Goal: Transaction & Acquisition: Purchase product/service

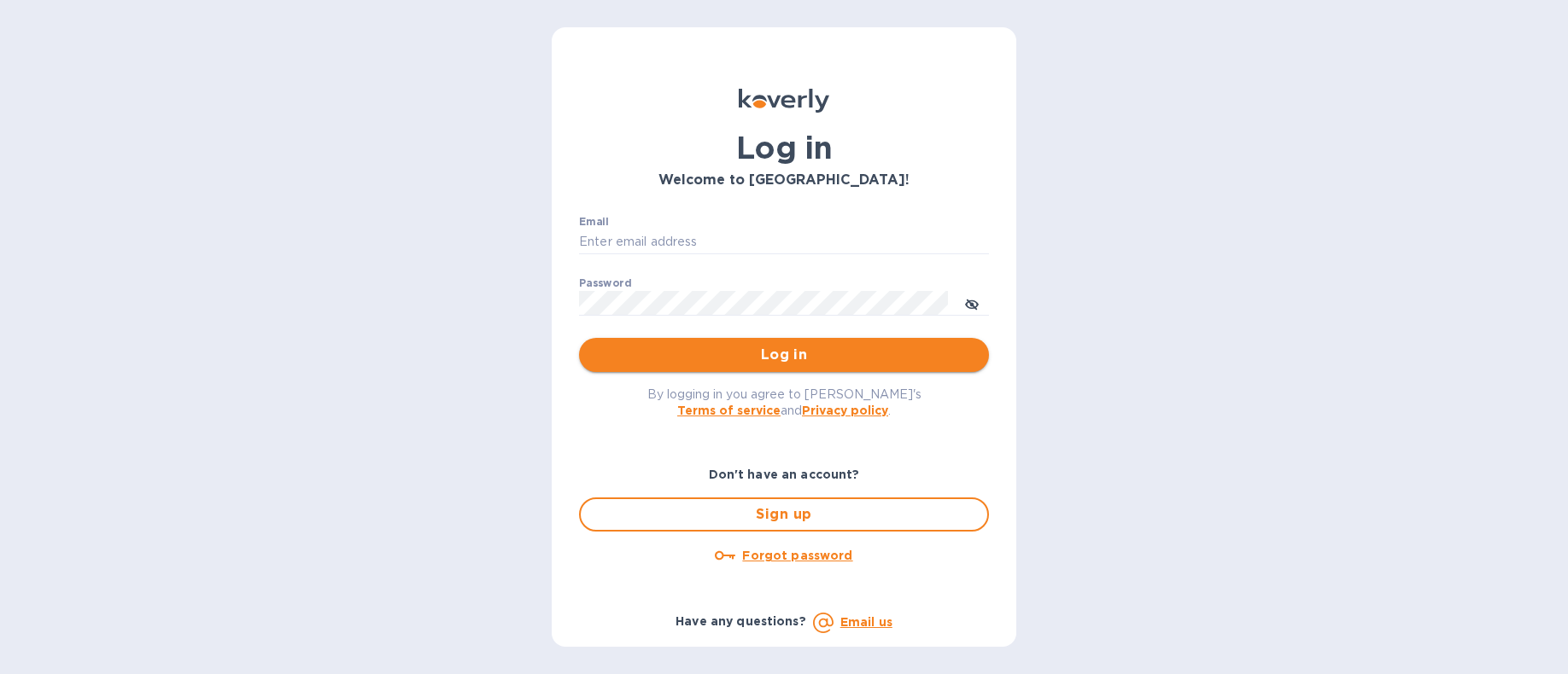
type input "[EMAIL_ADDRESS][DOMAIN_NAME]"
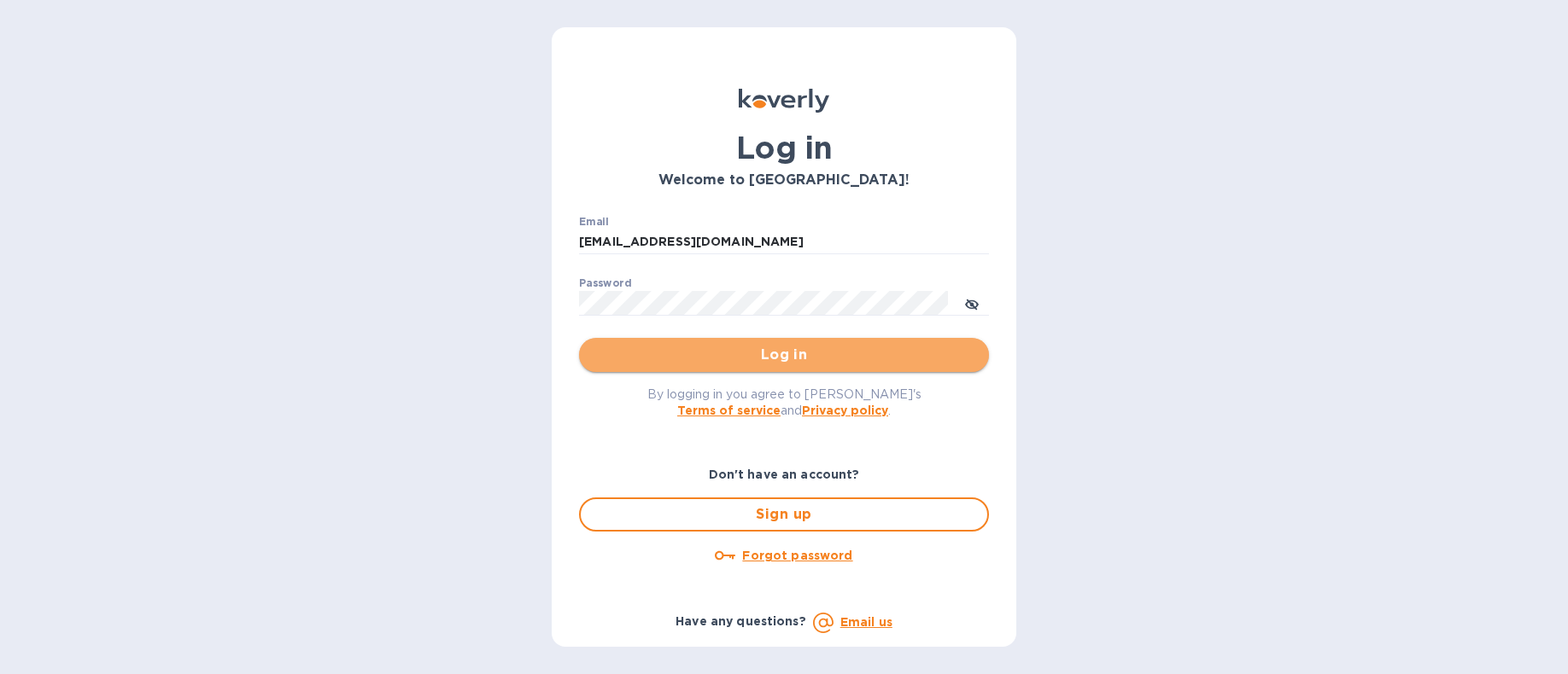
drag, startPoint x: 805, startPoint y: 355, endPoint x: 870, endPoint y: 347, distance: 65.5
click at [806, 355] on span "Log in" at bounding box center [784, 355] width 383 height 20
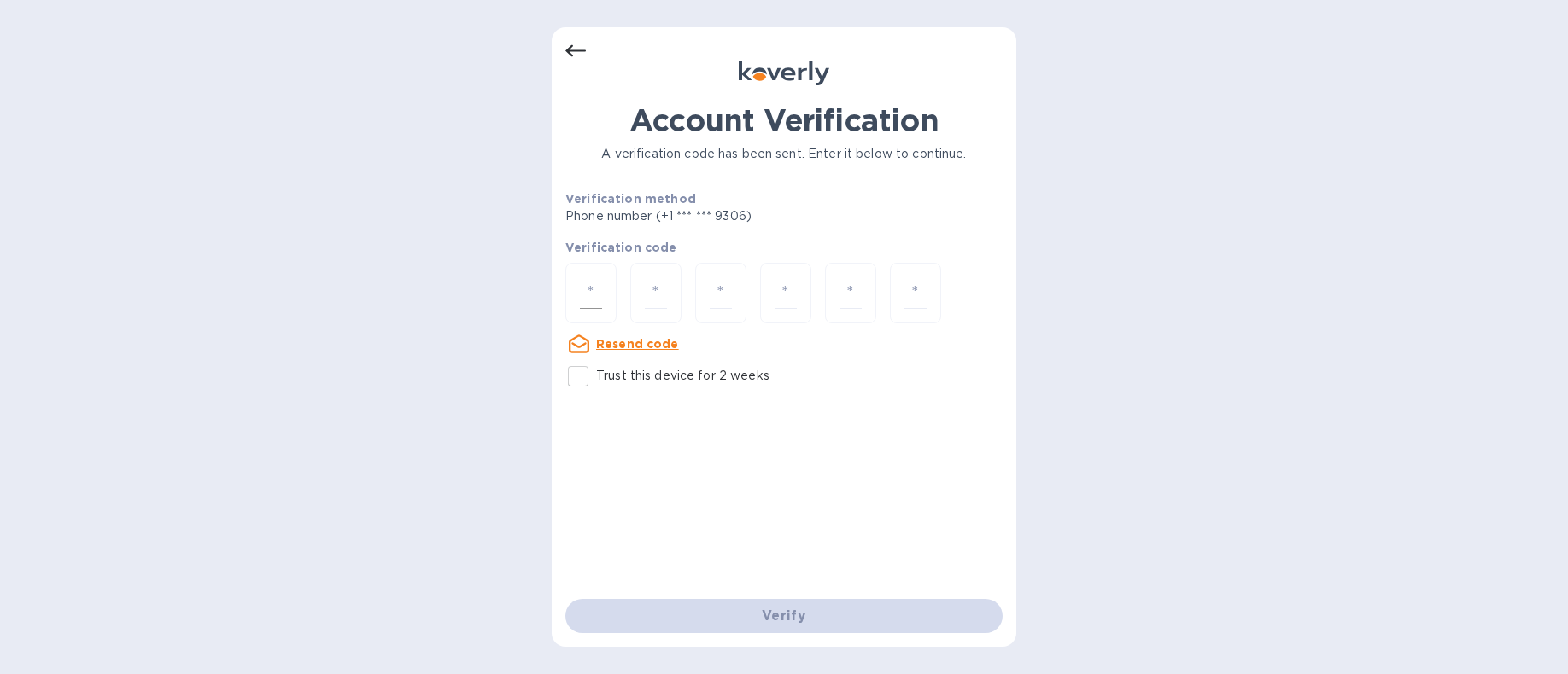
click at [589, 294] on input "number" at bounding box center [590, 293] width 22 height 31
type input "7"
type input "1"
type input "6"
type input "2"
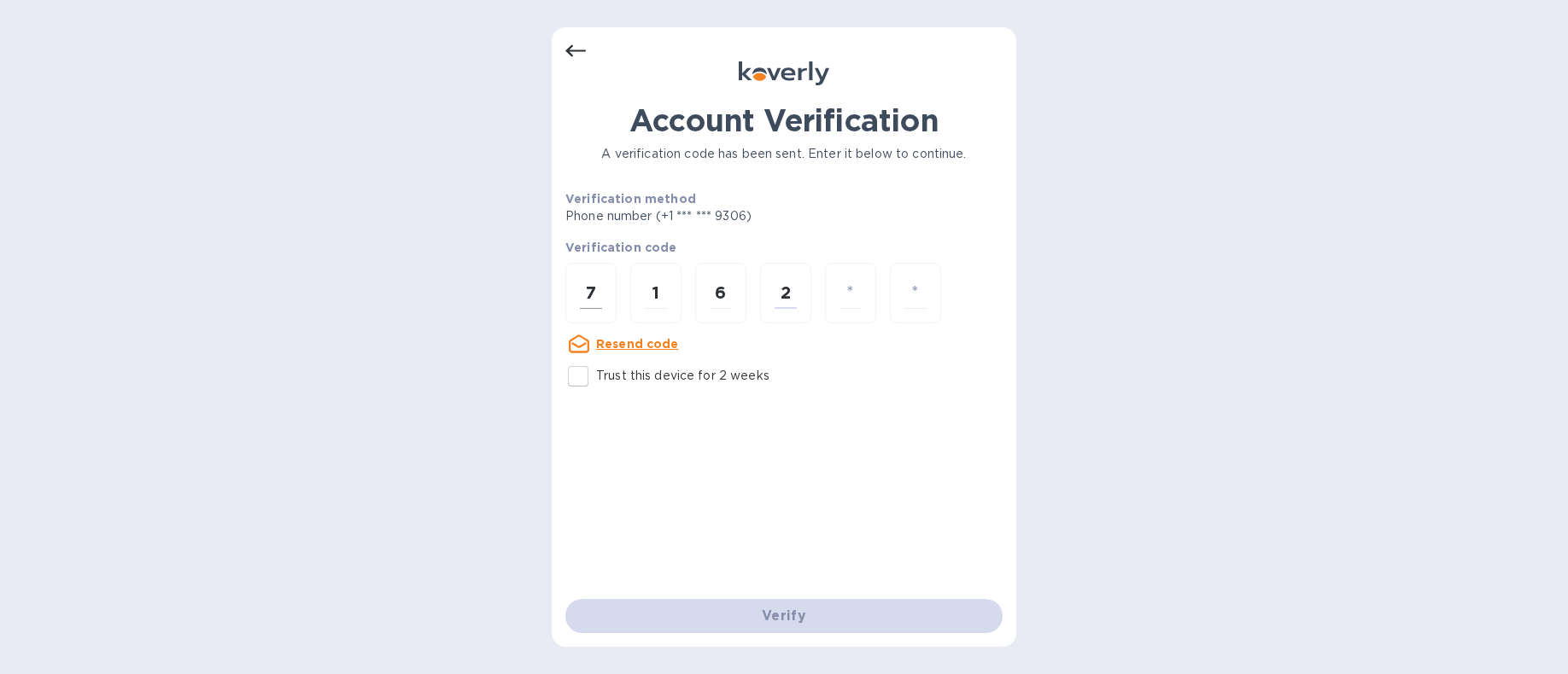
type input "2"
type input "6"
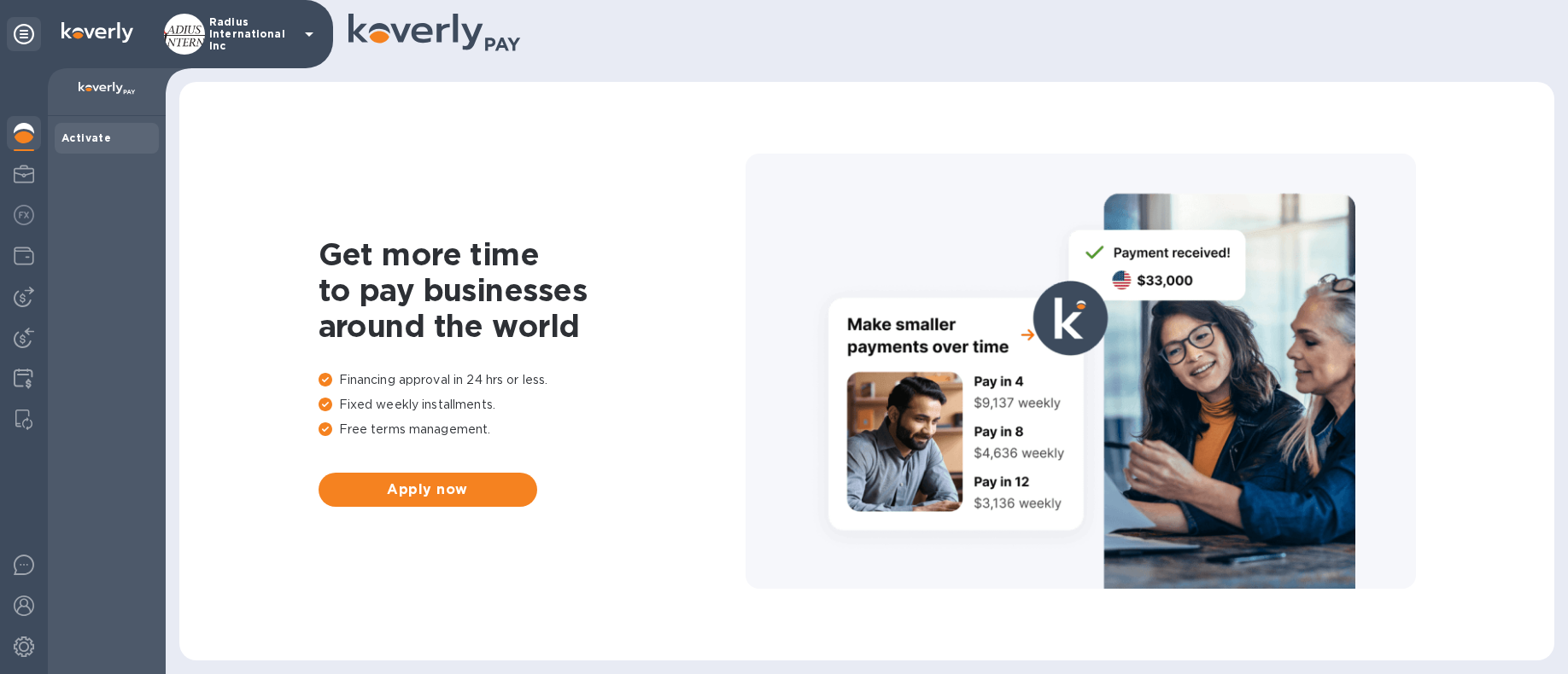
drag, startPoint x: 25, startPoint y: 298, endPoint x: 84, endPoint y: 295, distance: 59.1
click at [26, 298] on img at bounding box center [24, 297] width 20 height 20
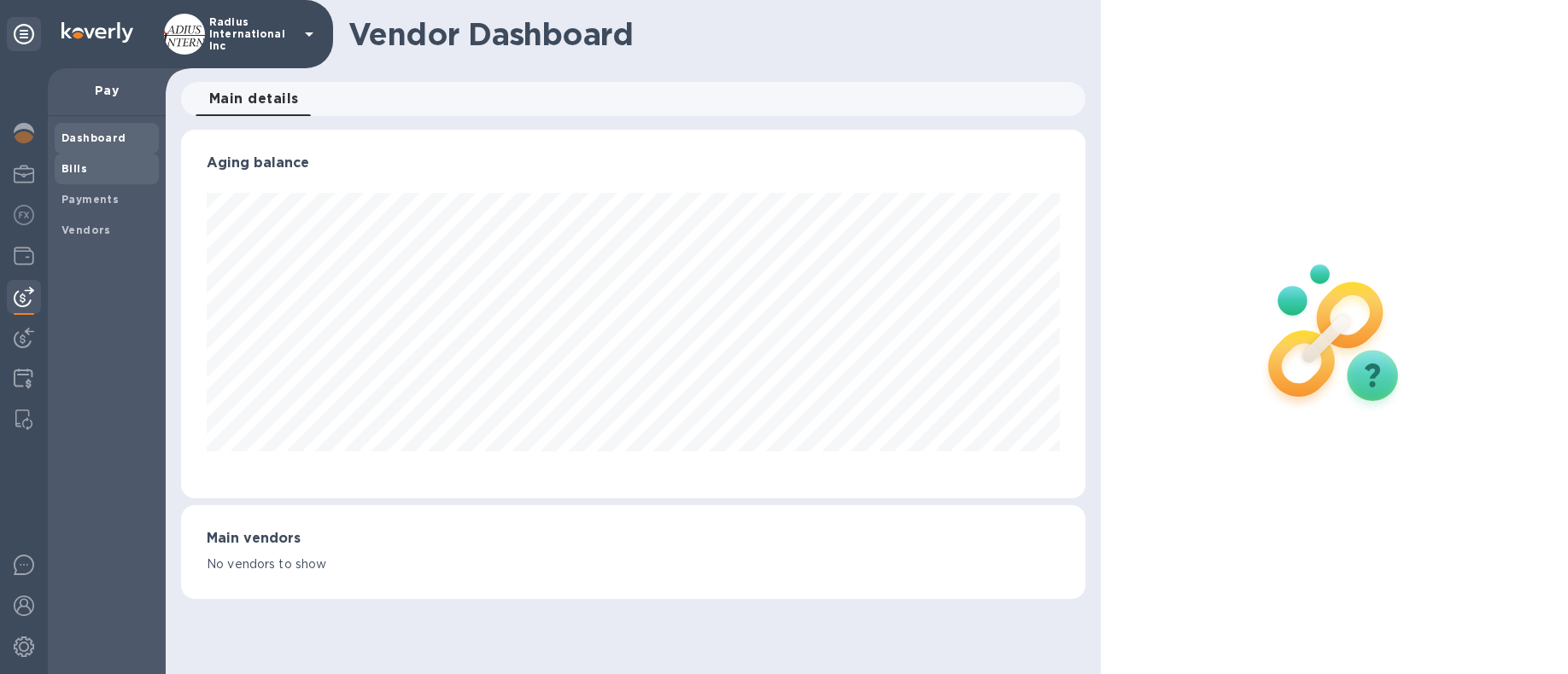
scroll to position [369, 903]
click at [73, 163] on b "Bills" at bounding box center [74, 168] width 26 height 13
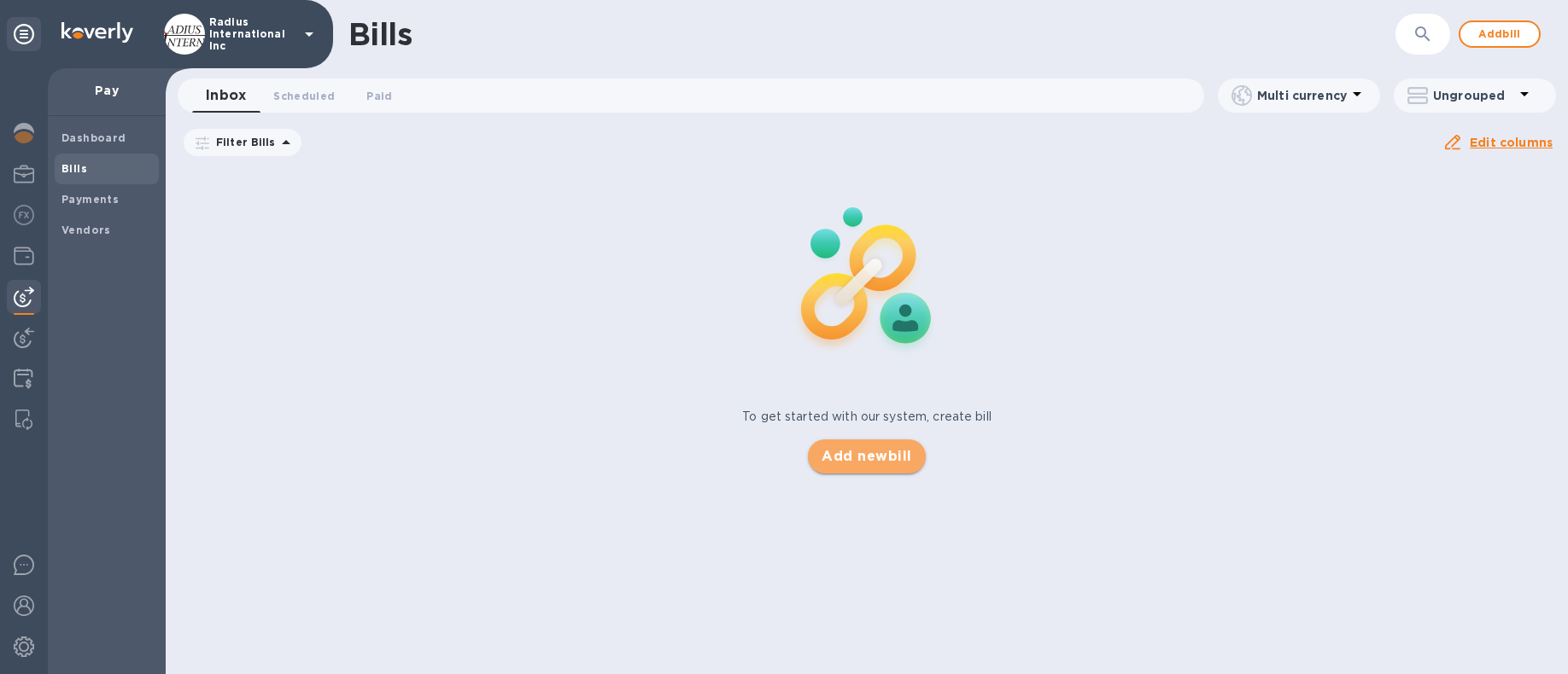
click at [888, 453] on span "Add new bill" at bounding box center [865, 457] width 89 height 20
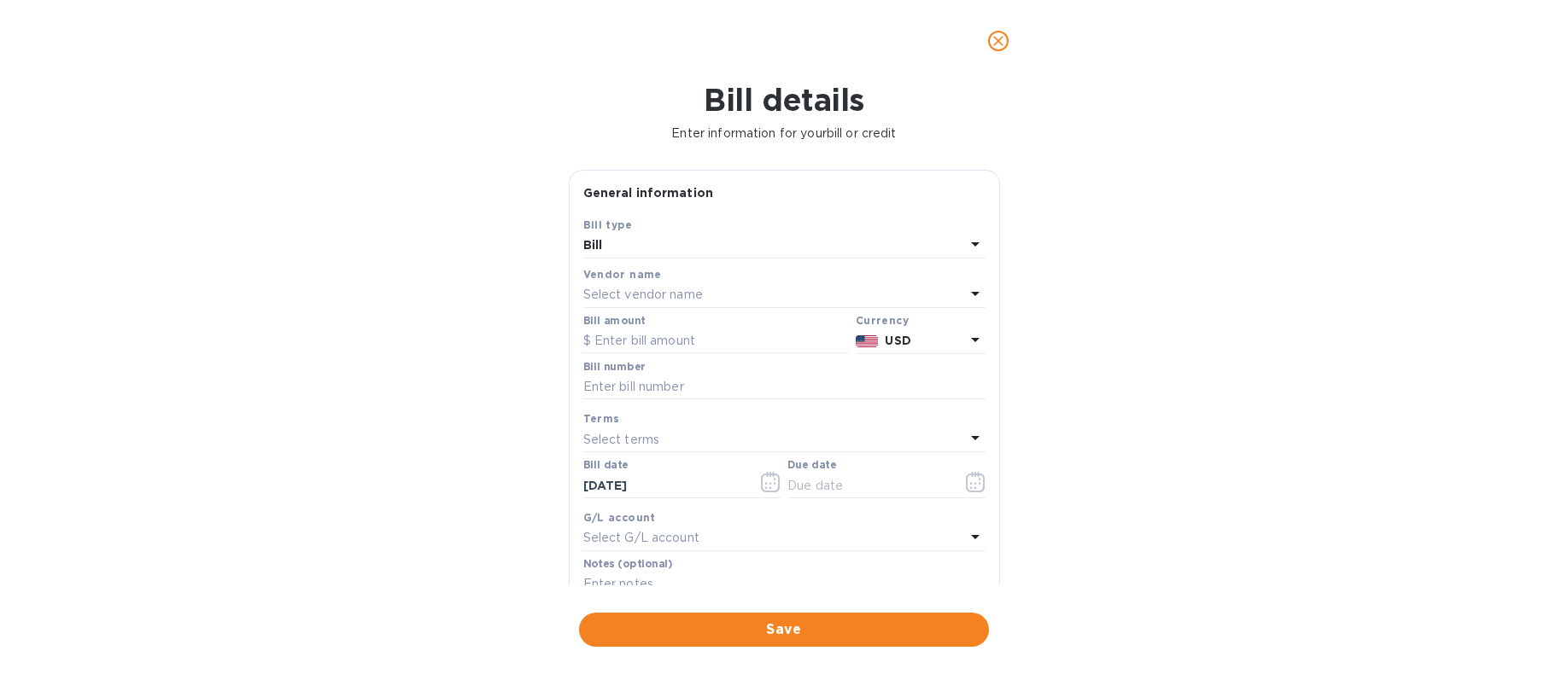
click at [619, 298] on p "Select vendor name" at bounding box center [643, 294] width 120 height 17
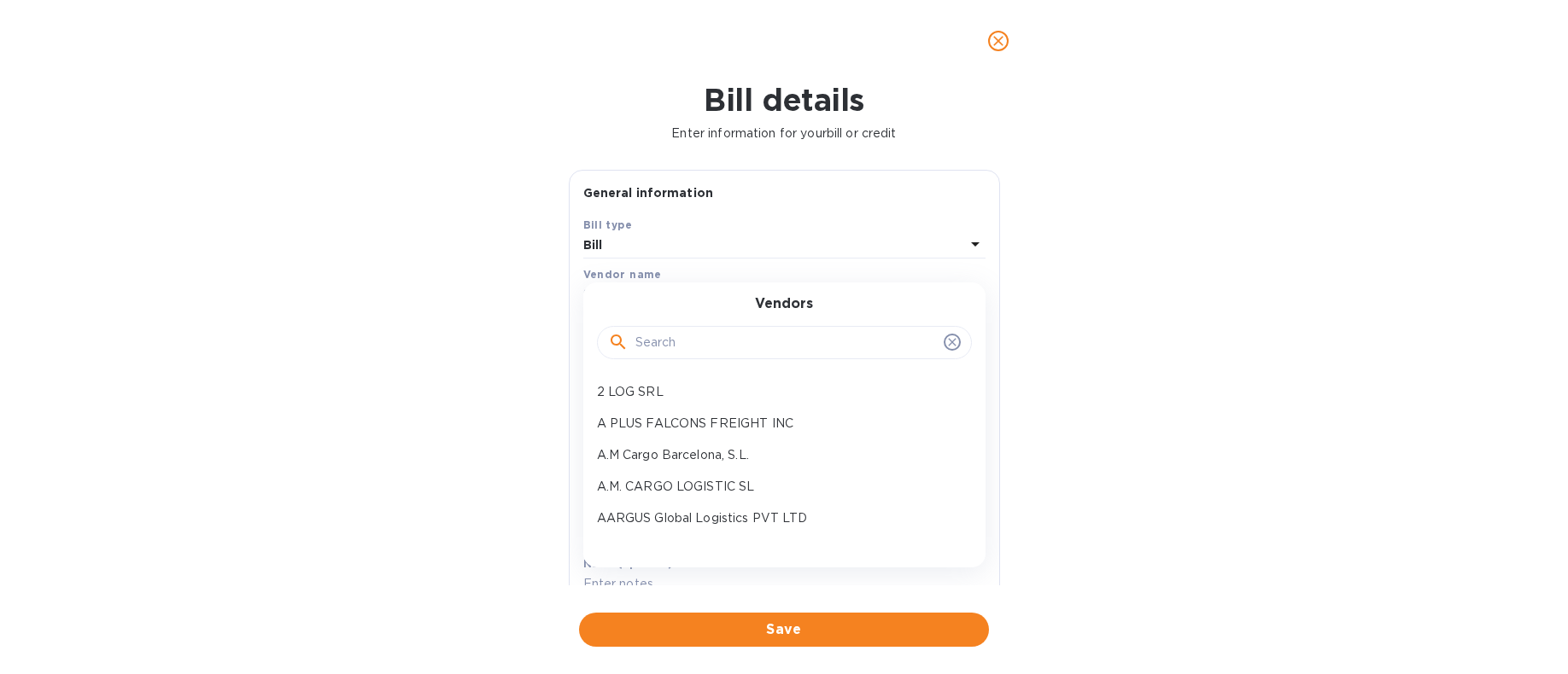
click at [672, 339] on input "text" at bounding box center [786, 343] width 302 height 26
click at [685, 343] on input "text" at bounding box center [786, 343] width 302 height 26
type input "s"
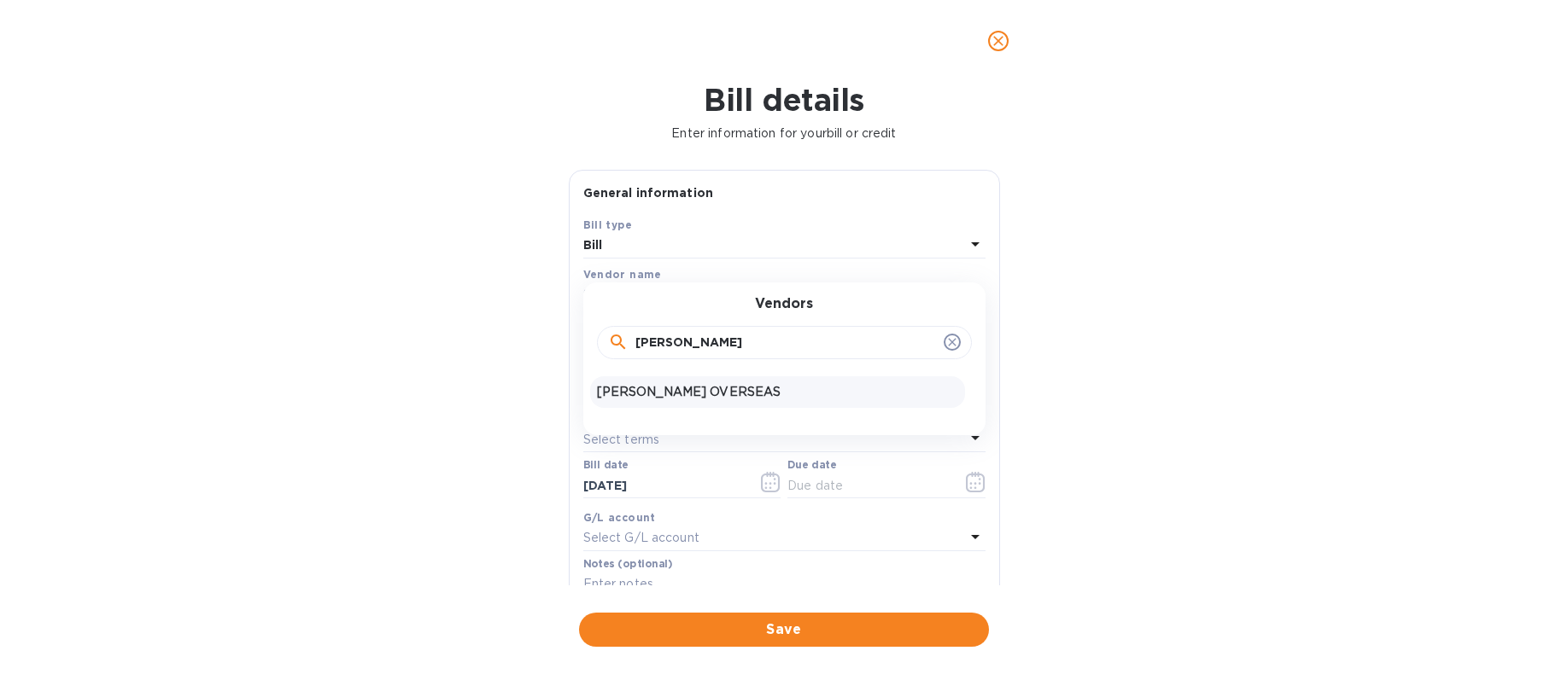
type input "[PERSON_NAME]"
click at [675, 388] on p "[PERSON_NAME] OVERSEAS" at bounding box center [777, 392] width 361 height 17
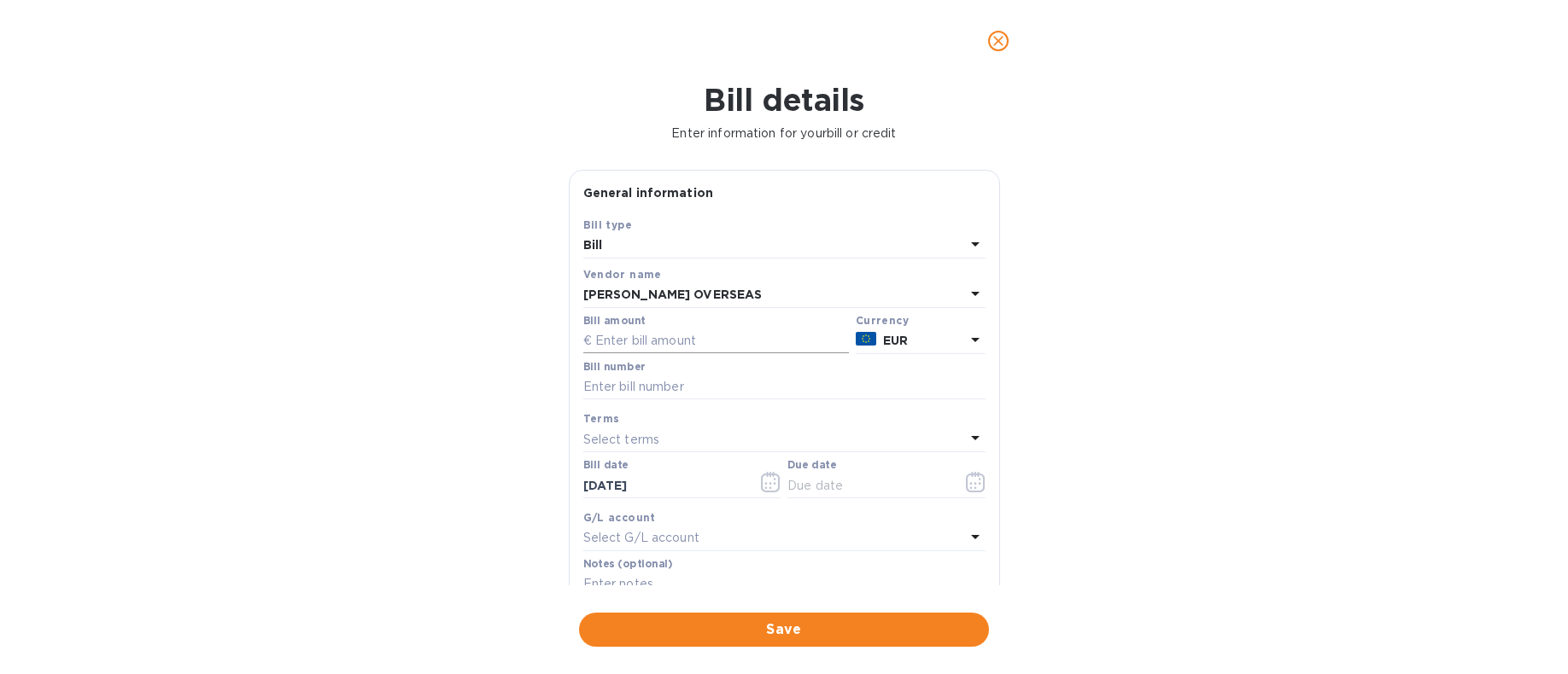
click at [682, 344] on input "text" at bounding box center [715, 341] width 266 height 26
type input "5,700"
click at [626, 390] on input "text" at bounding box center [784, 388] width 402 height 26
type input "August SOA"
drag, startPoint x: 807, startPoint y: 482, endPoint x: 888, endPoint y: 482, distance: 81.0
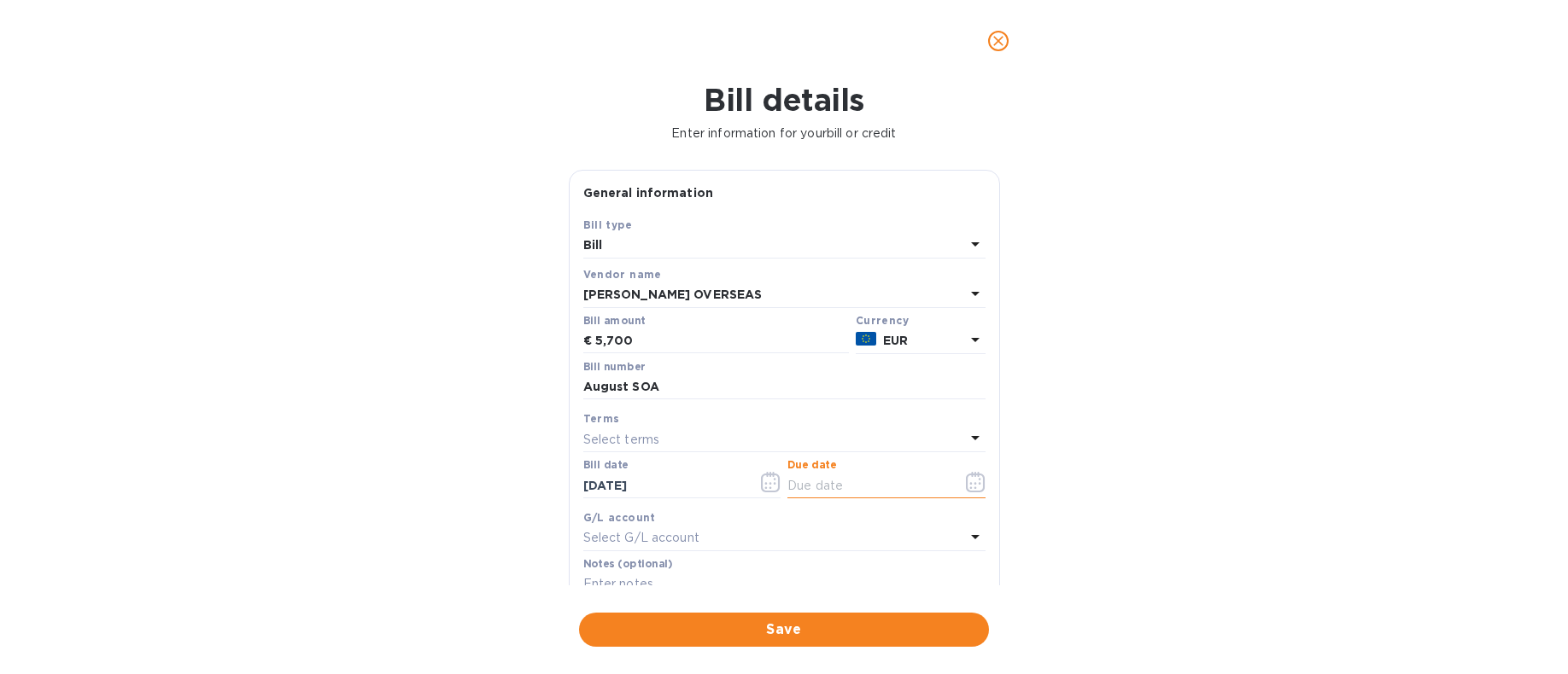
click at [807, 482] on input "text" at bounding box center [867, 486] width 161 height 26
click at [968, 481] on icon "button" at bounding box center [975, 482] width 19 height 20
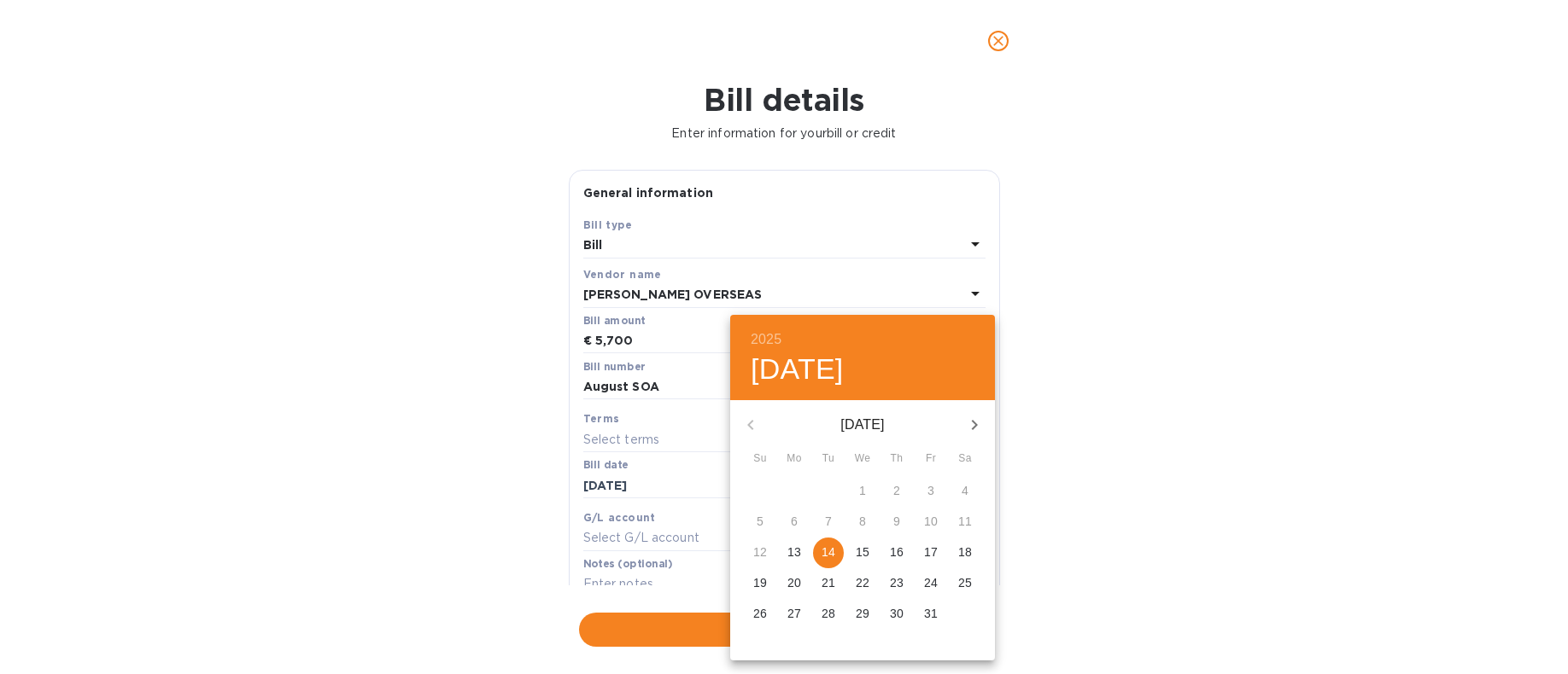
click at [832, 548] on p "14" at bounding box center [828, 552] width 14 height 17
type input "[DATE]"
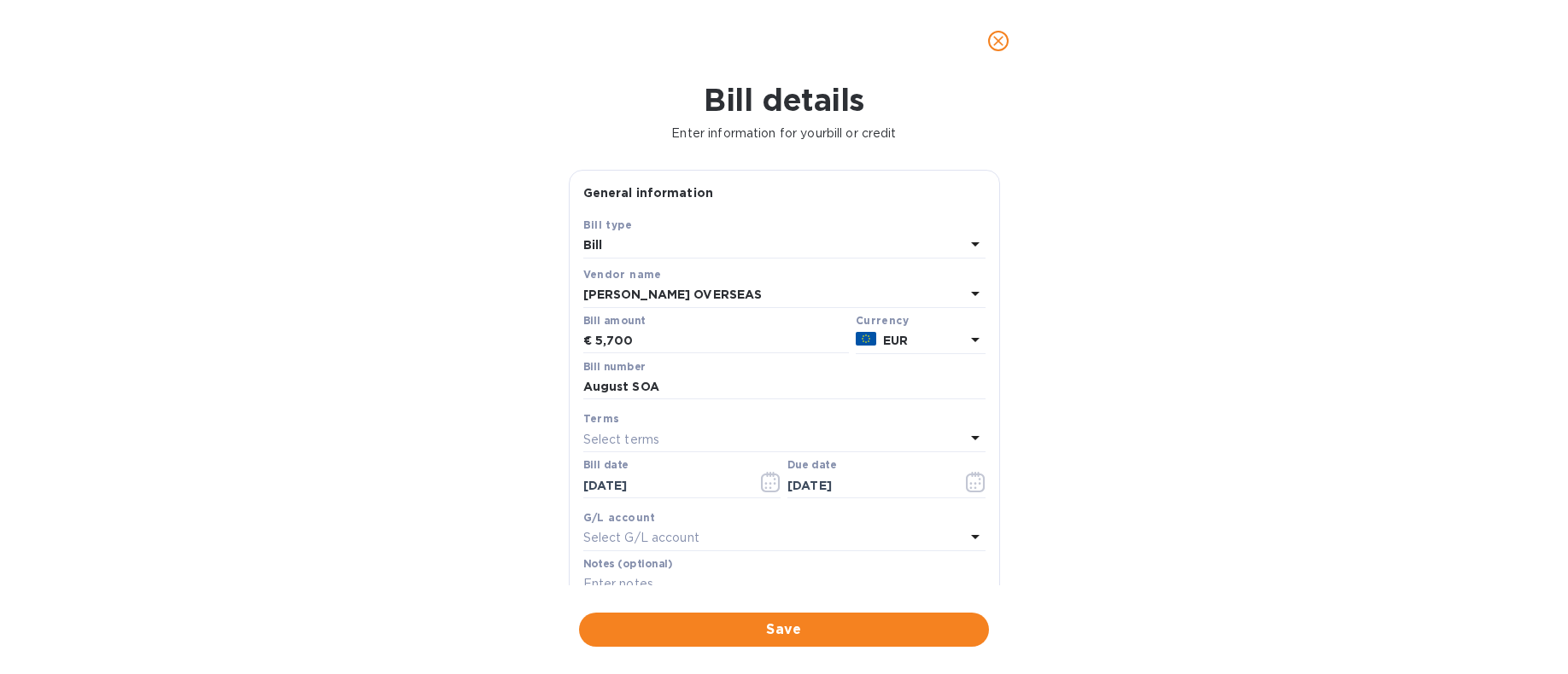
click at [1149, 463] on div "2025 Tue, Oct [DATE] Mo Tu We Th Fr Sa 28 29 30 1 2 3 4 5 6 7 8 9 10 11 12 13 1…" at bounding box center [784, 337] width 1568 height 674
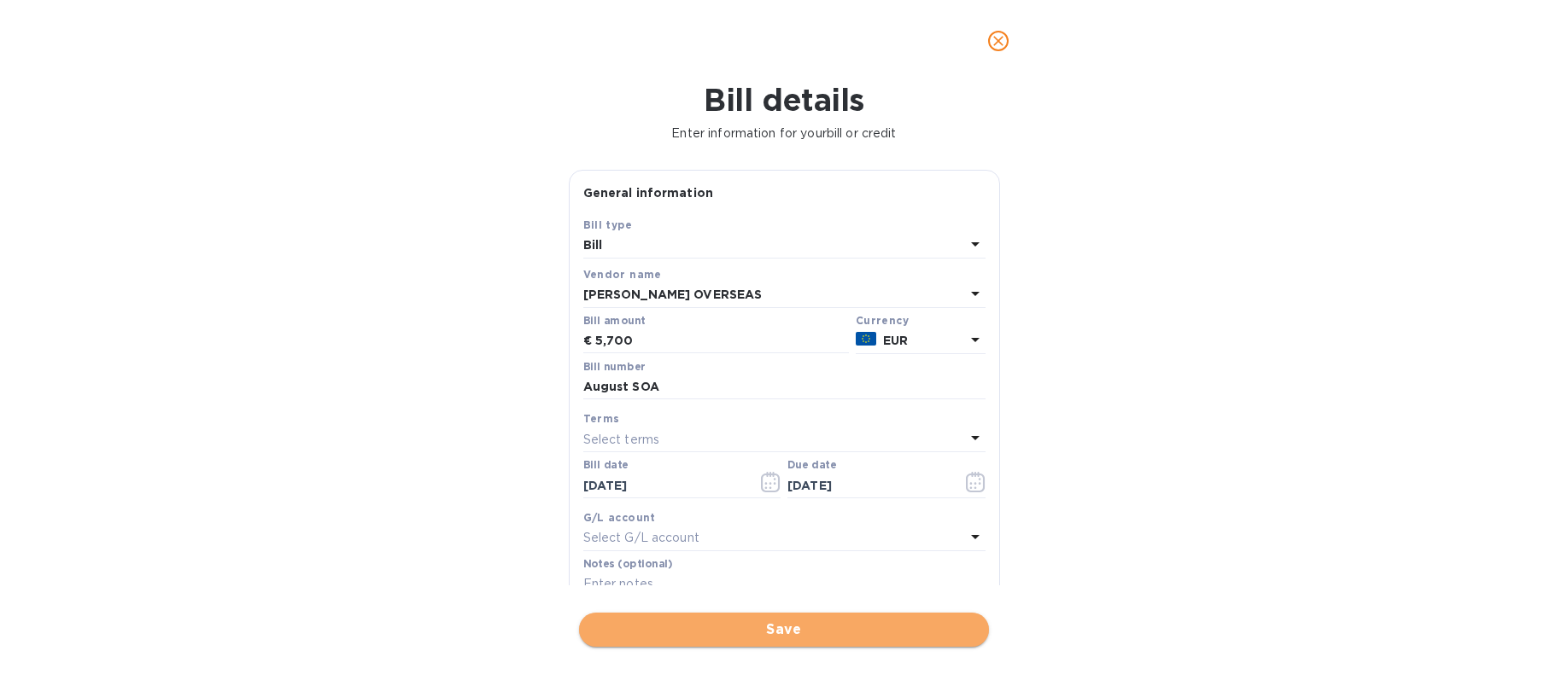
drag, startPoint x: 870, startPoint y: 635, endPoint x: 1080, endPoint y: 417, distance: 302.7
click at [870, 634] on span "Save" at bounding box center [784, 630] width 383 height 20
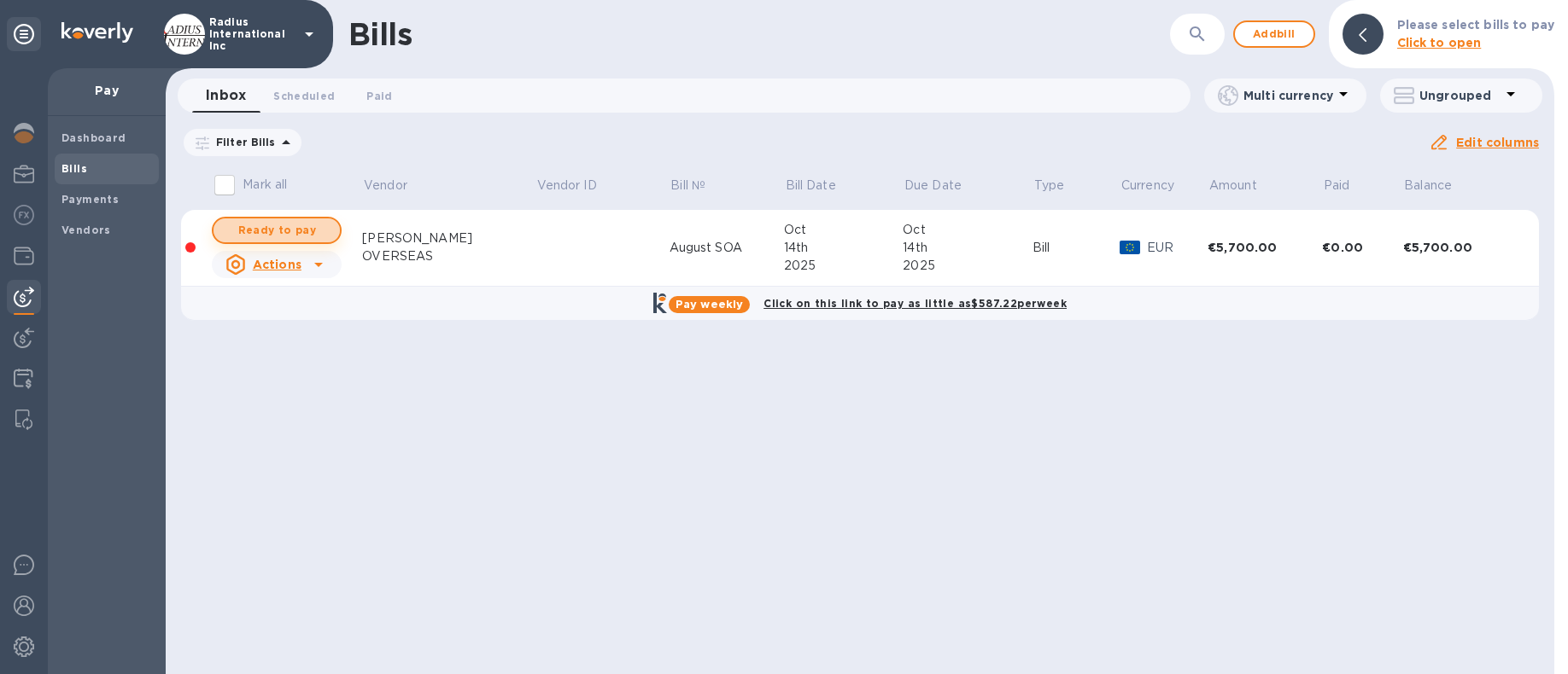
click at [317, 231] on span "Ready to pay" at bounding box center [277, 231] width 99 height 20
checkbox input "true"
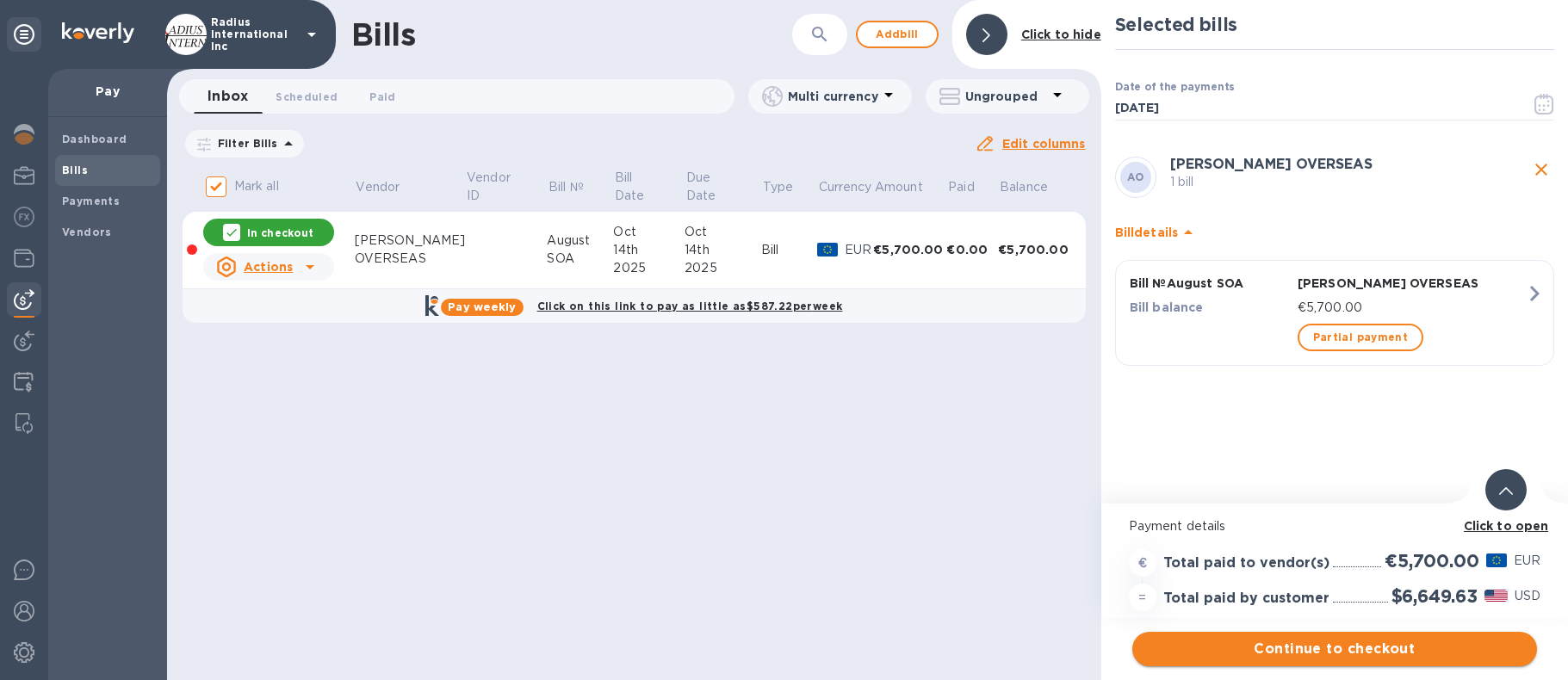
click at [1374, 648] on span "Continue to checkout" at bounding box center [1334, 649] width 377 height 20
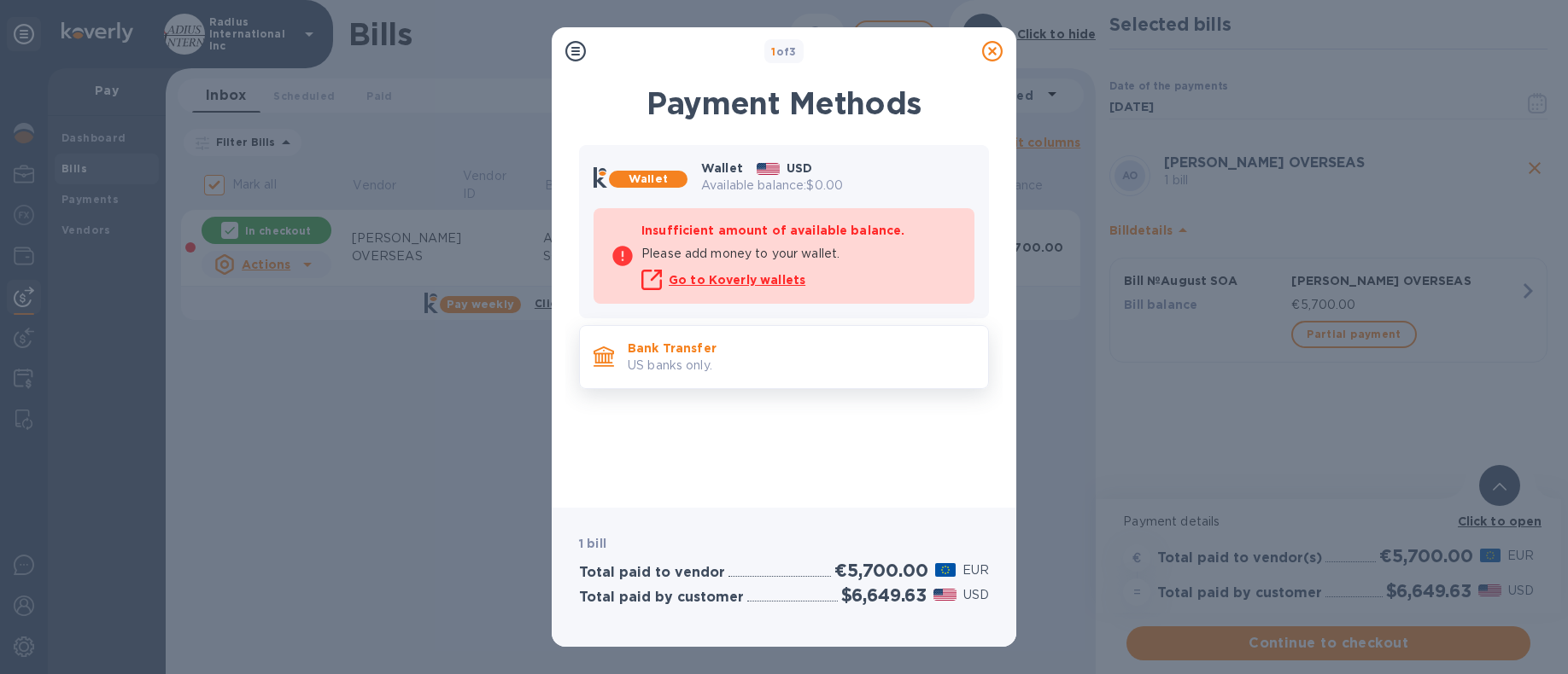
click at [767, 358] on p "US banks only." at bounding box center [800, 365] width 347 height 17
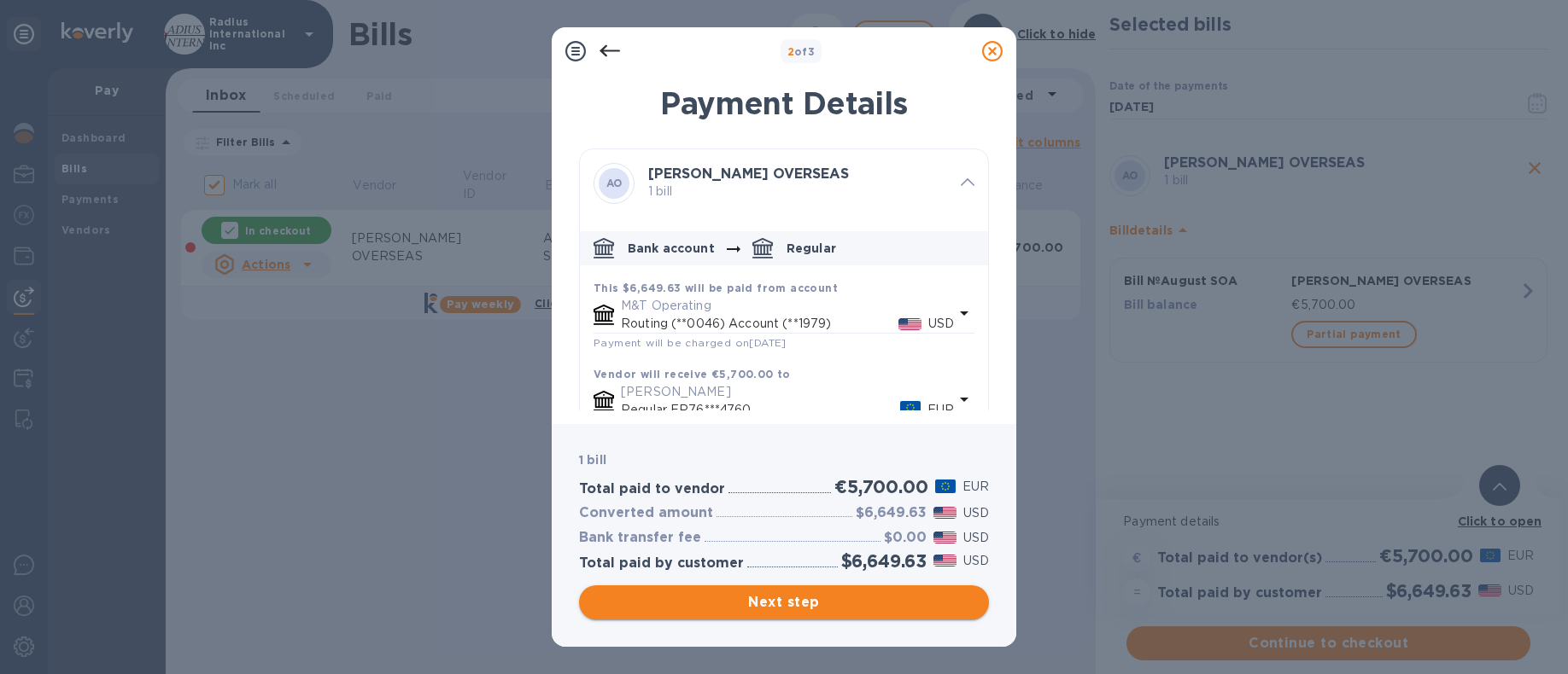
click at [839, 604] on span "Next step" at bounding box center [784, 602] width 383 height 20
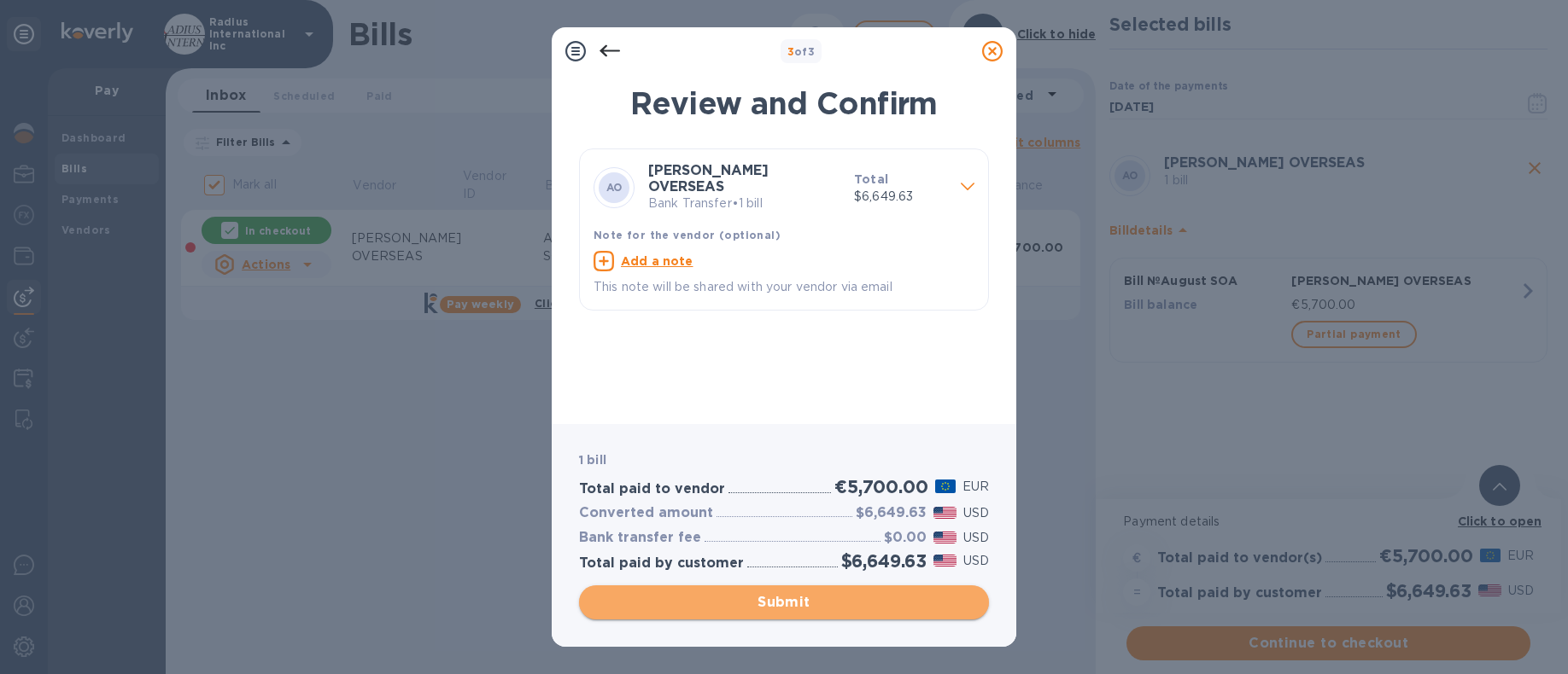
click at [838, 609] on span "Submit" at bounding box center [784, 602] width 383 height 20
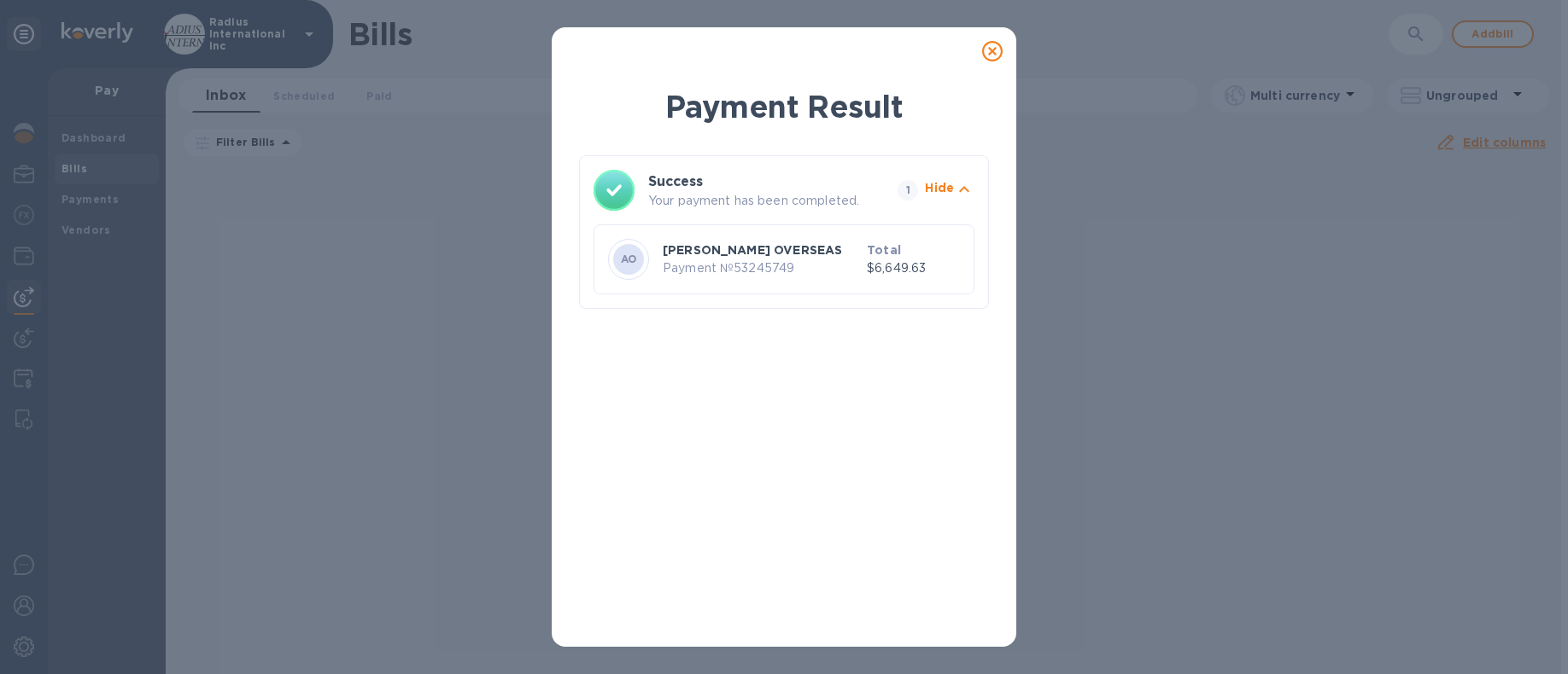
click at [985, 50] on icon at bounding box center [992, 51] width 20 height 20
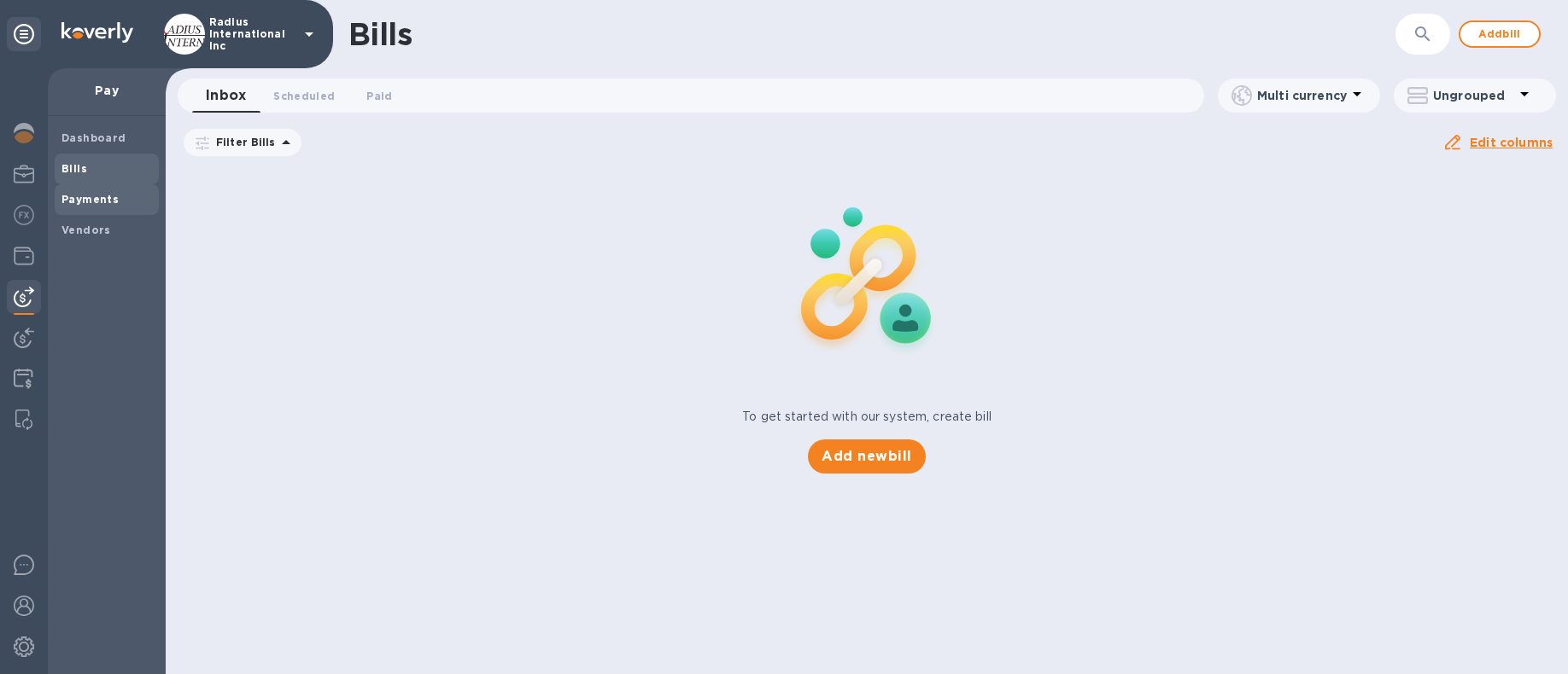
click at [76, 204] on b "Payments" at bounding box center [90, 200] width 57 height 13
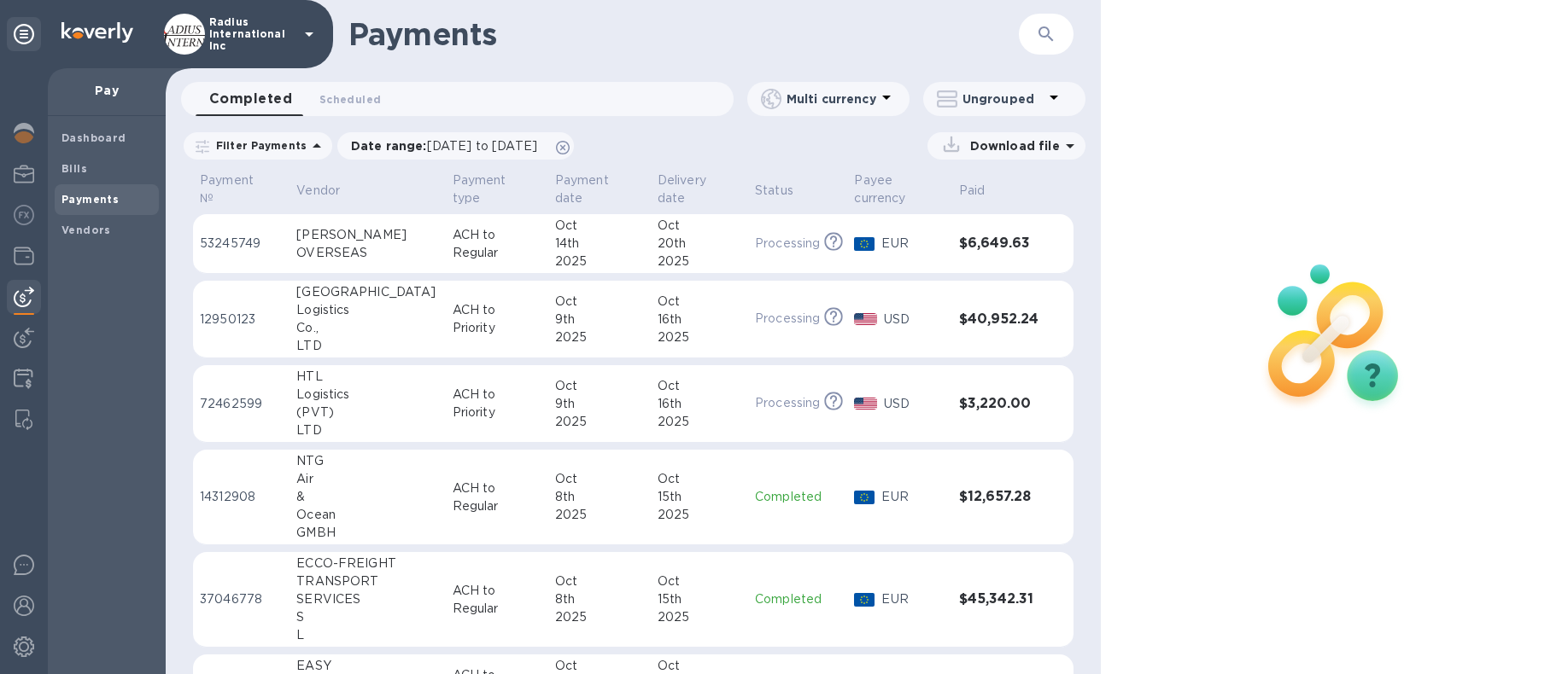
click at [389, 253] on div "OVERSEAS" at bounding box center [367, 253] width 142 height 17
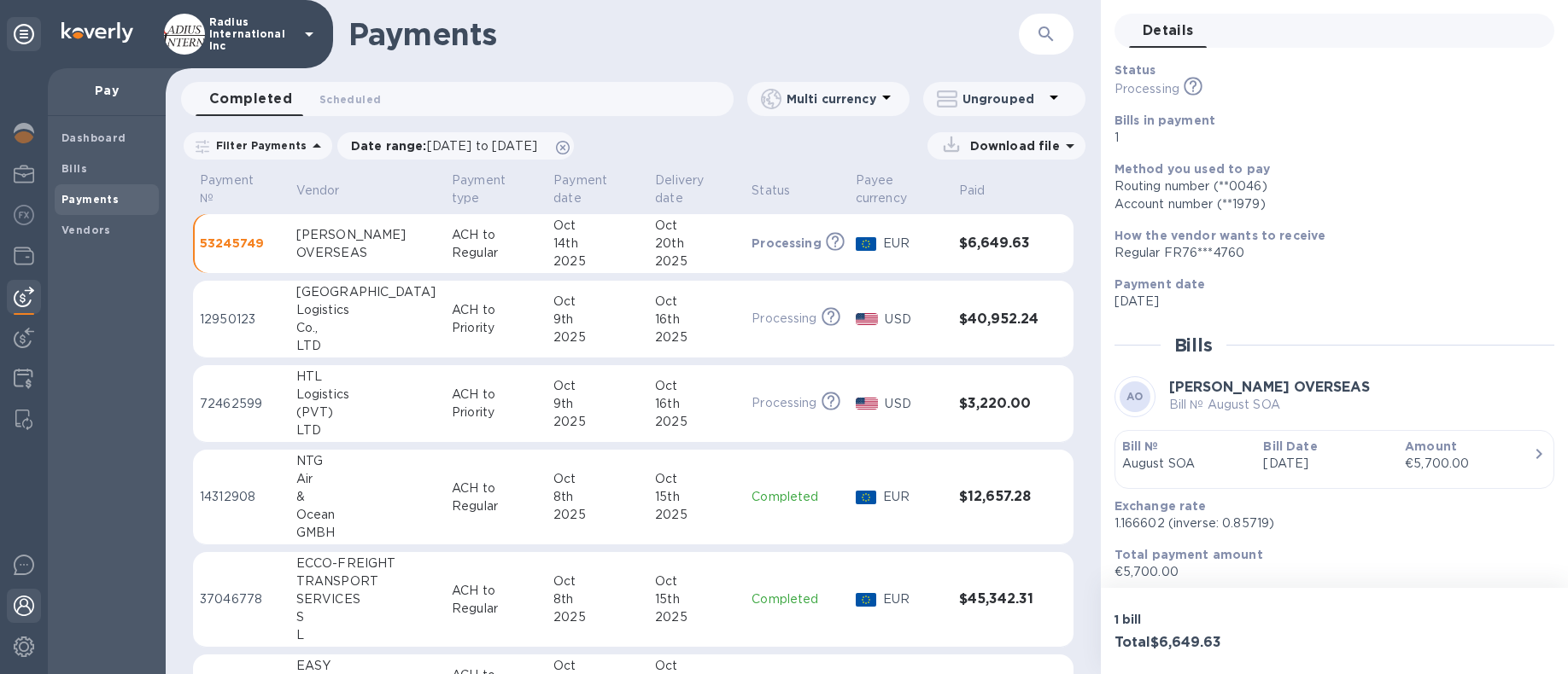
scroll to position [117, 0]
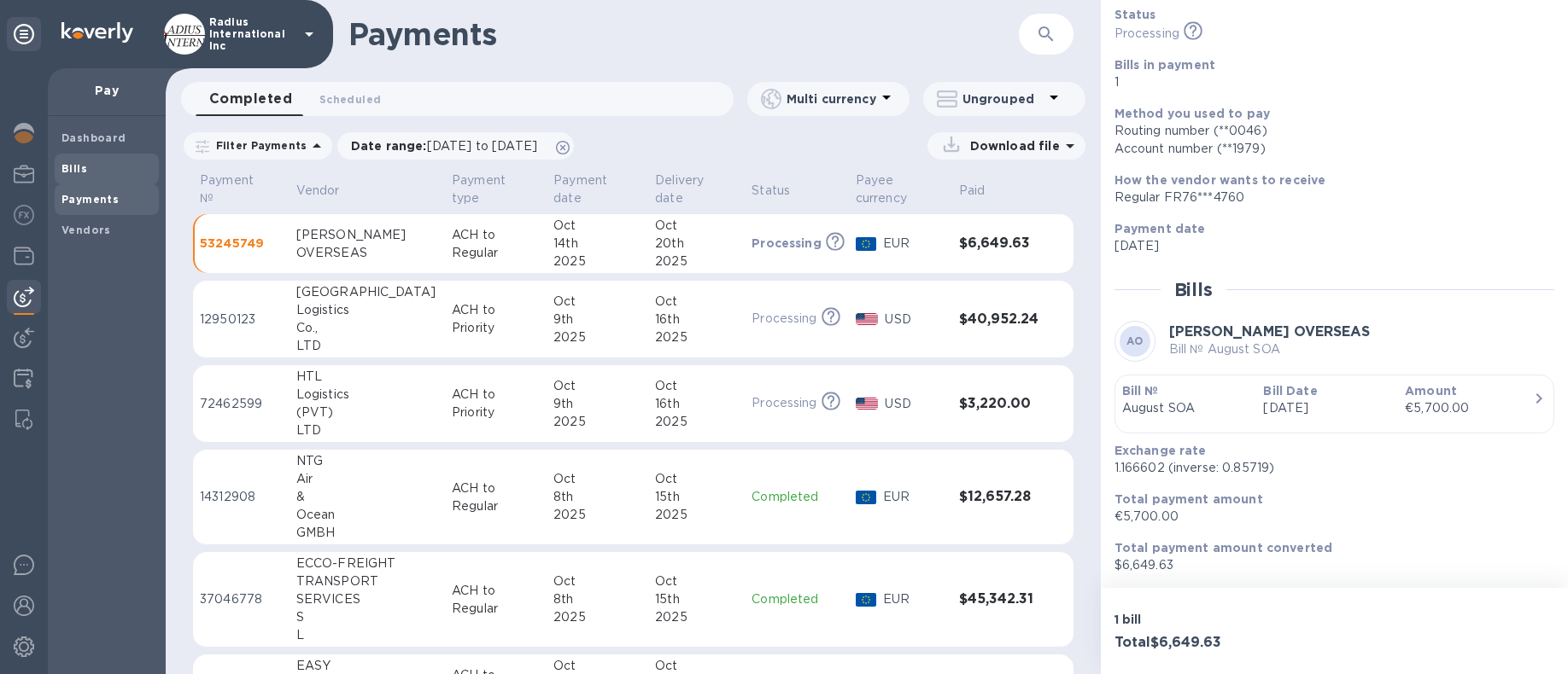
click at [88, 166] on span "Bills" at bounding box center [107, 169] width 90 height 17
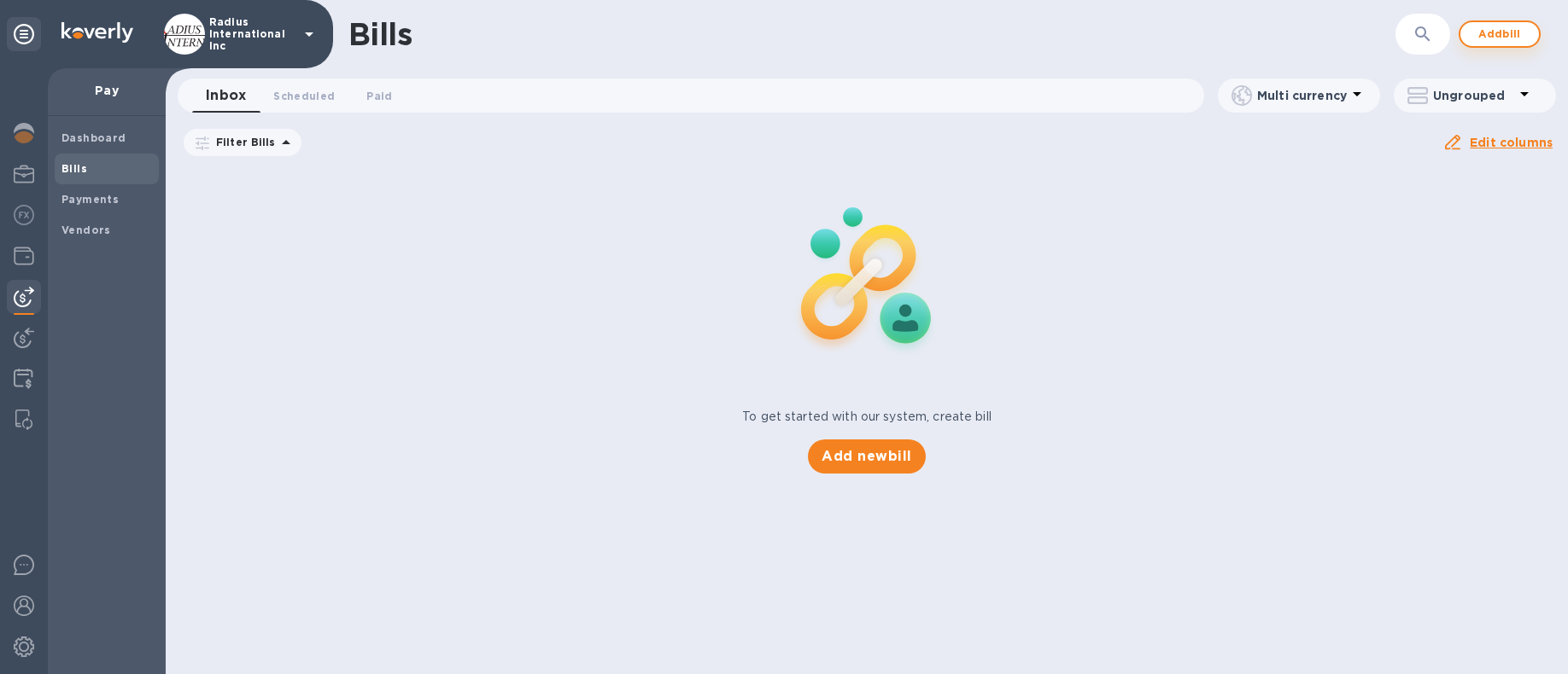
click at [1501, 38] on span "Add bill" at bounding box center [1499, 34] width 52 height 20
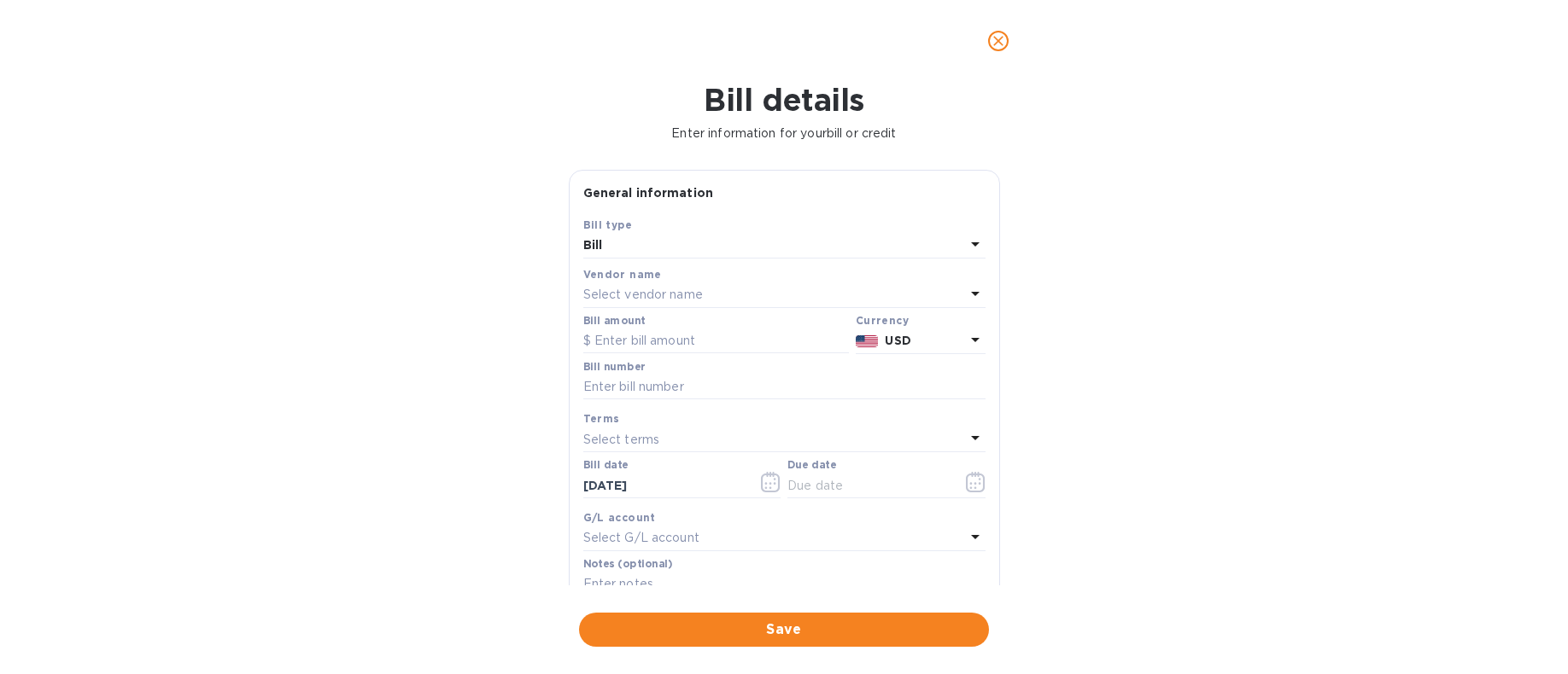
click at [655, 298] on p "Select vendor name" at bounding box center [643, 294] width 120 height 17
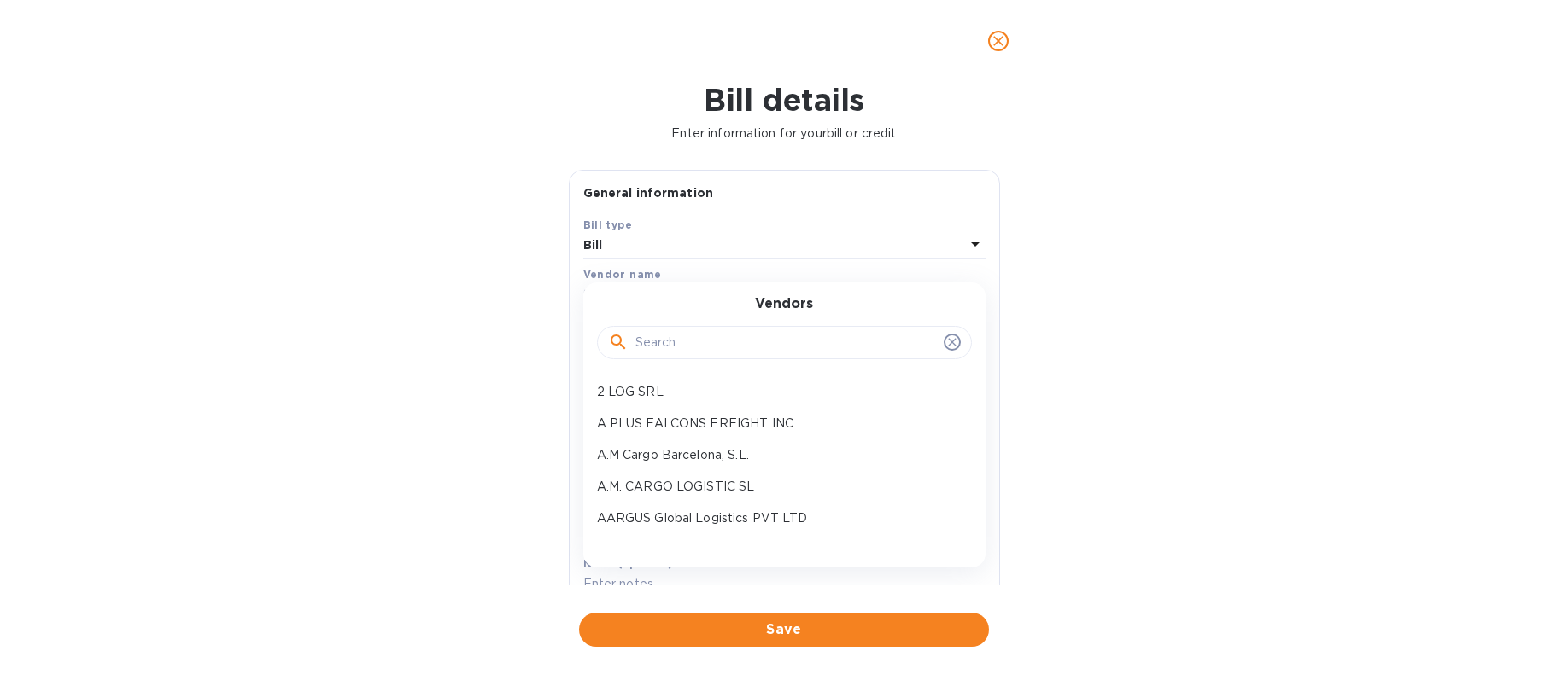
drag, startPoint x: 679, startPoint y: 337, endPoint x: 651, endPoint y: 310, distance: 38.9
click at [680, 337] on input "text" at bounding box center [786, 343] width 302 height 26
type input "stre"
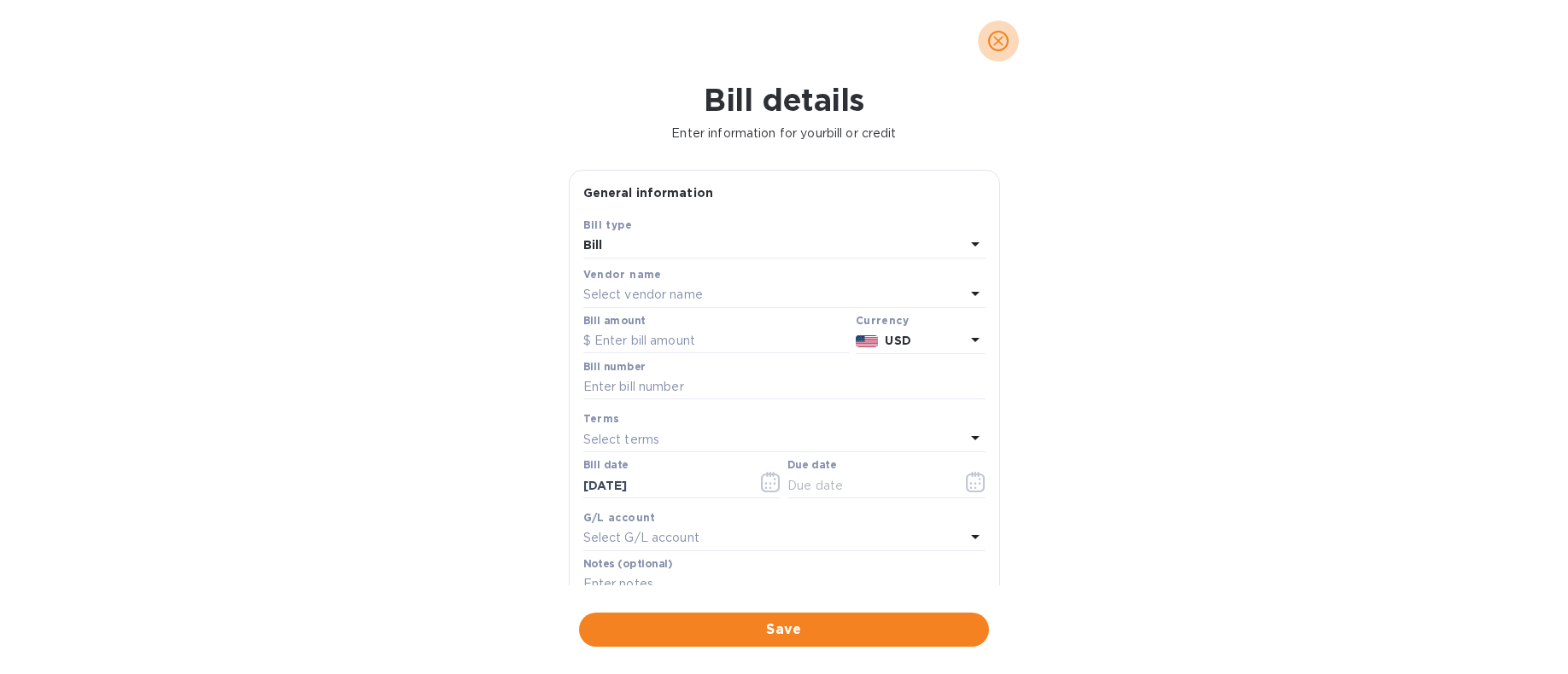
click at [1001, 35] on icon "close" at bounding box center [998, 40] width 17 height 17
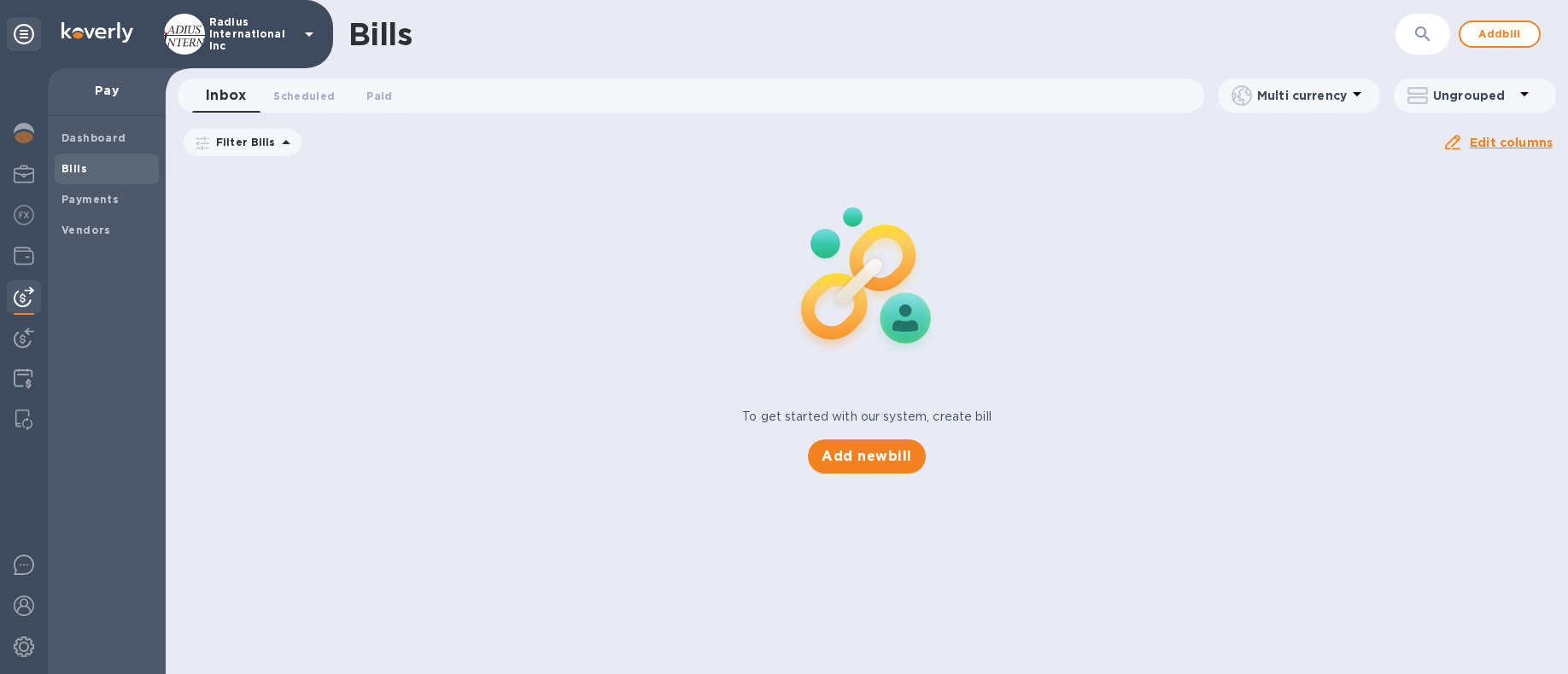
drag, startPoint x: 97, startPoint y: 231, endPoint x: 164, endPoint y: 218, distance: 68.2
click at [98, 230] on b "Vendors" at bounding box center [86, 230] width 50 height 13
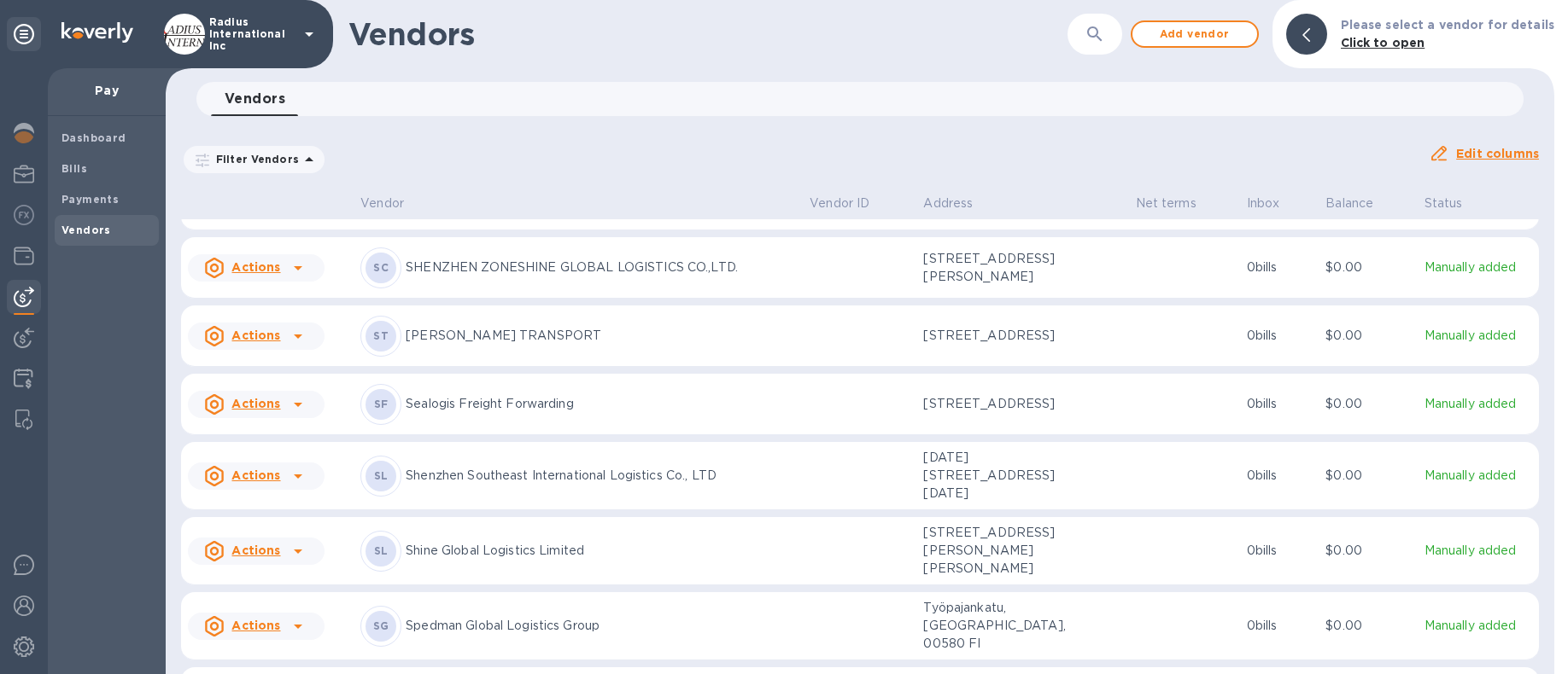
scroll to position [12316, 0]
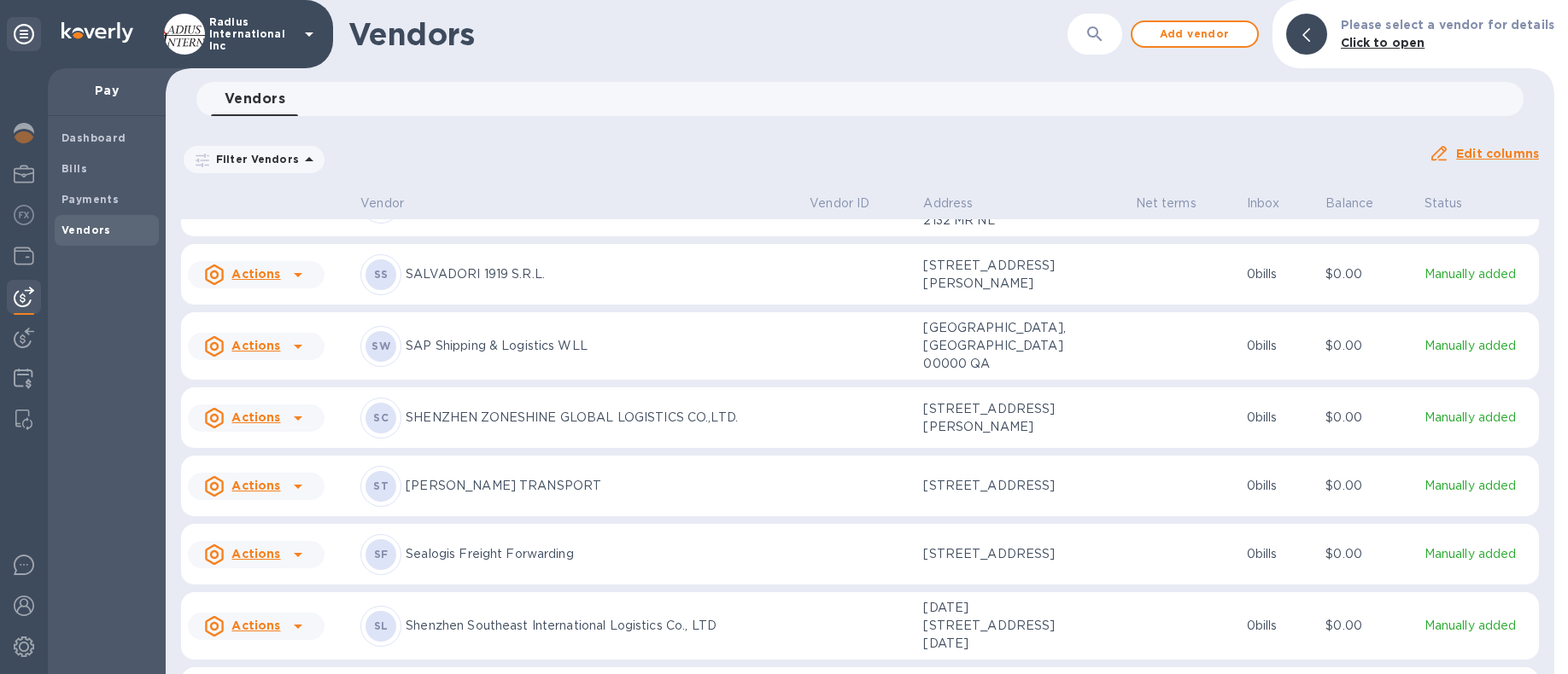
click at [495, 495] on p "[PERSON_NAME] TRANSPORT" at bounding box center [601, 486] width 390 height 17
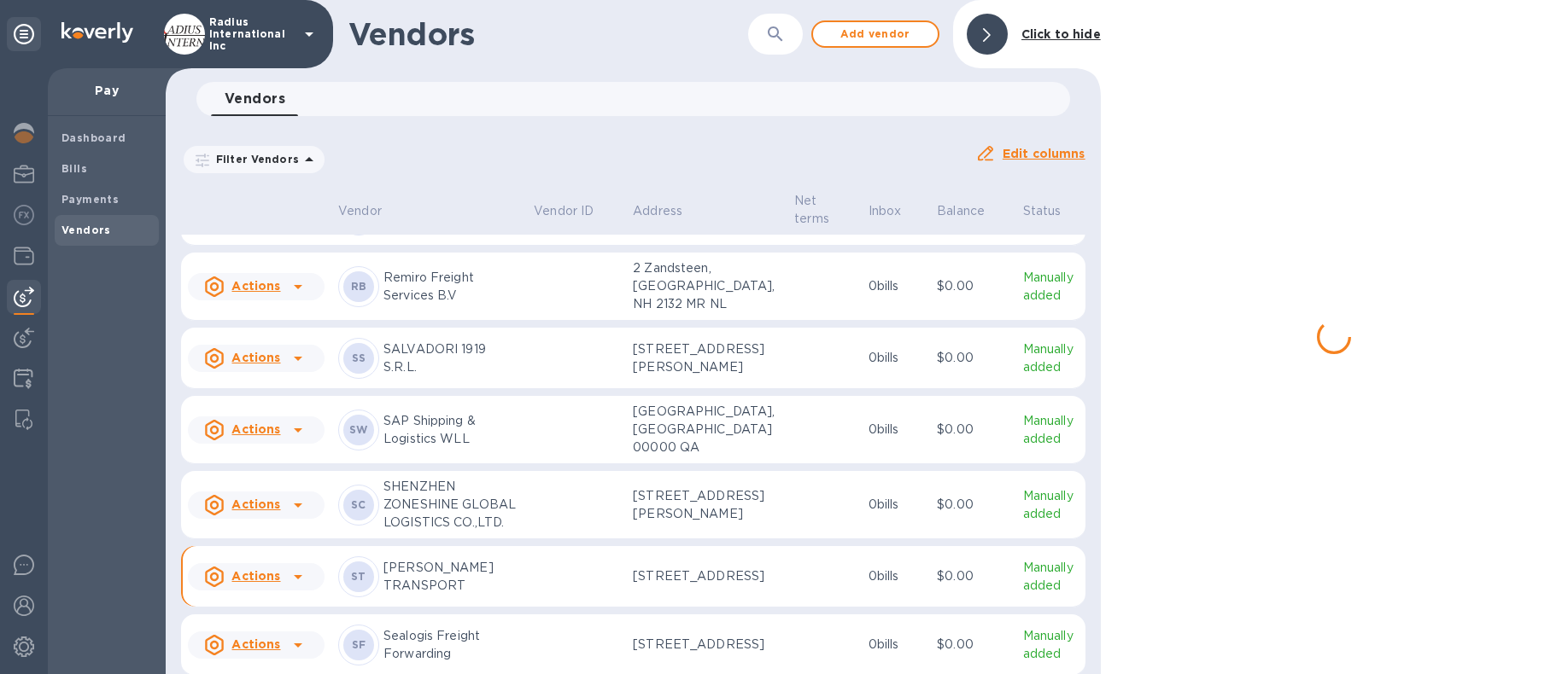
scroll to position [12526, 0]
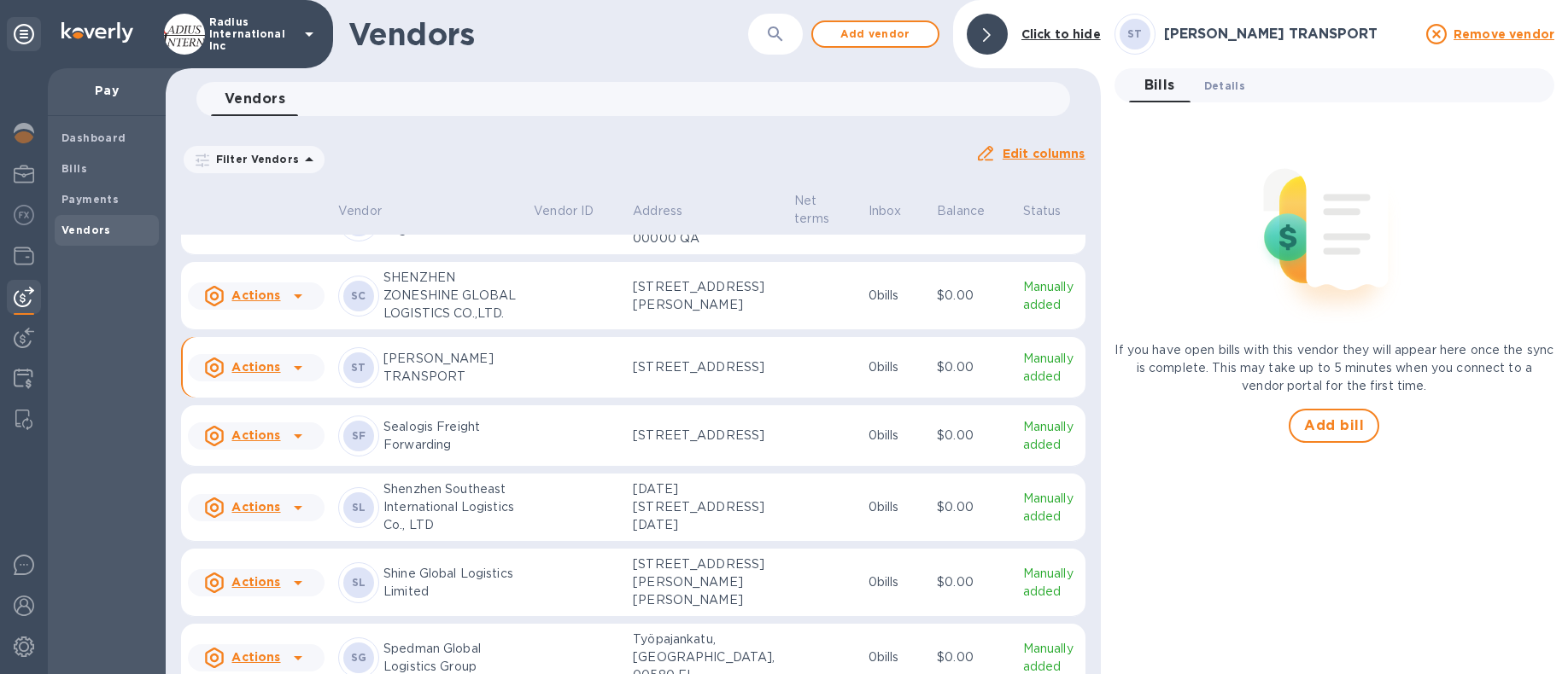
click at [1238, 87] on span "Details 0" at bounding box center [1224, 86] width 41 height 17
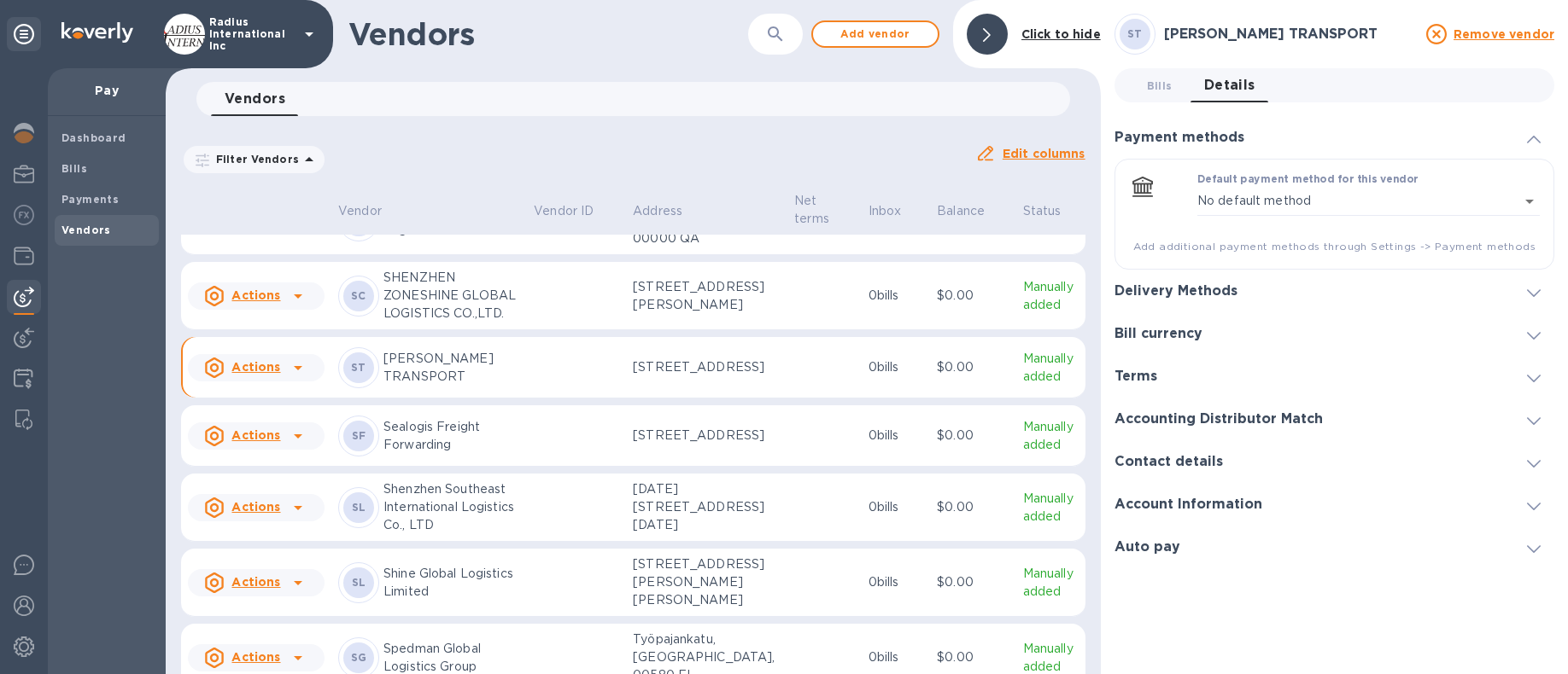
click at [1177, 291] on h3 "Delivery Methods" at bounding box center [1176, 291] width 123 height 17
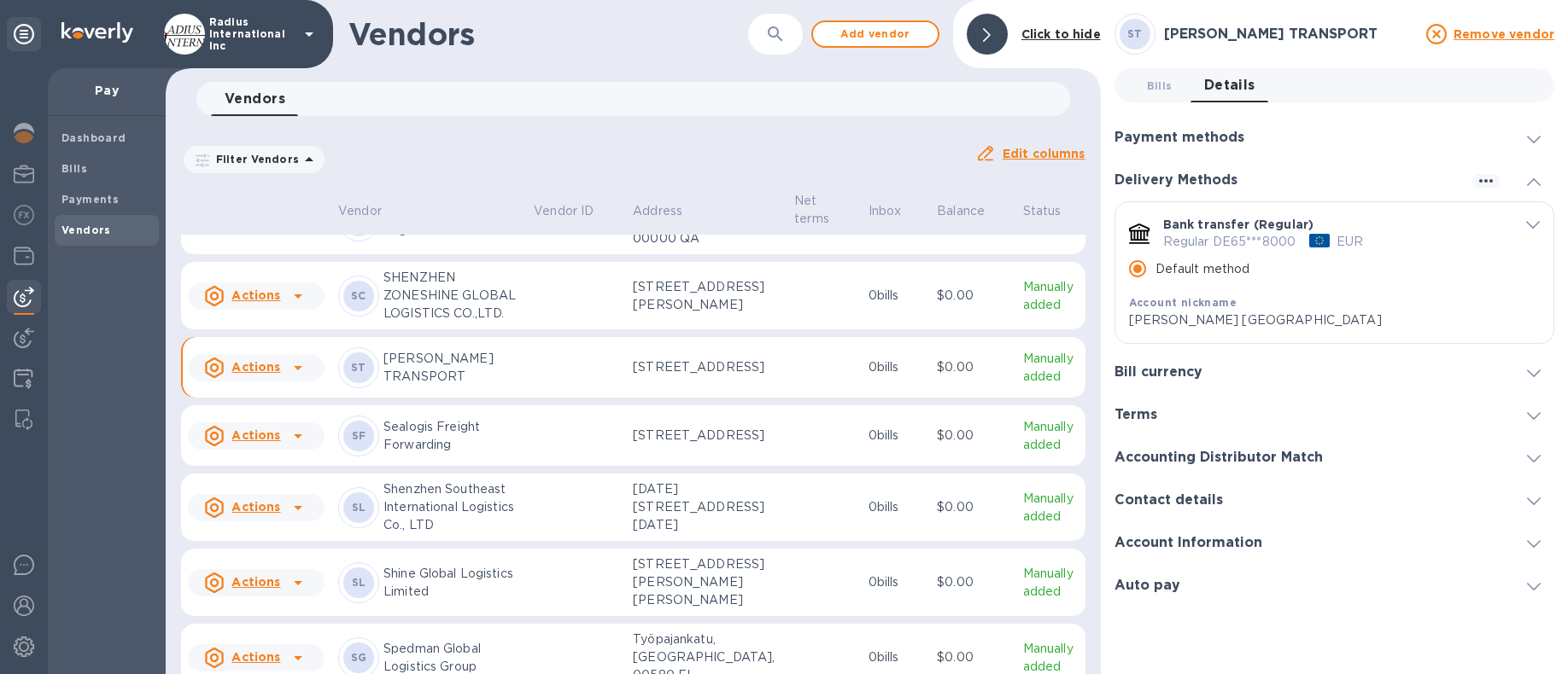
click at [1150, 84] on span "Bills 0" at bounding box center [1160, 86] width 26 height 17
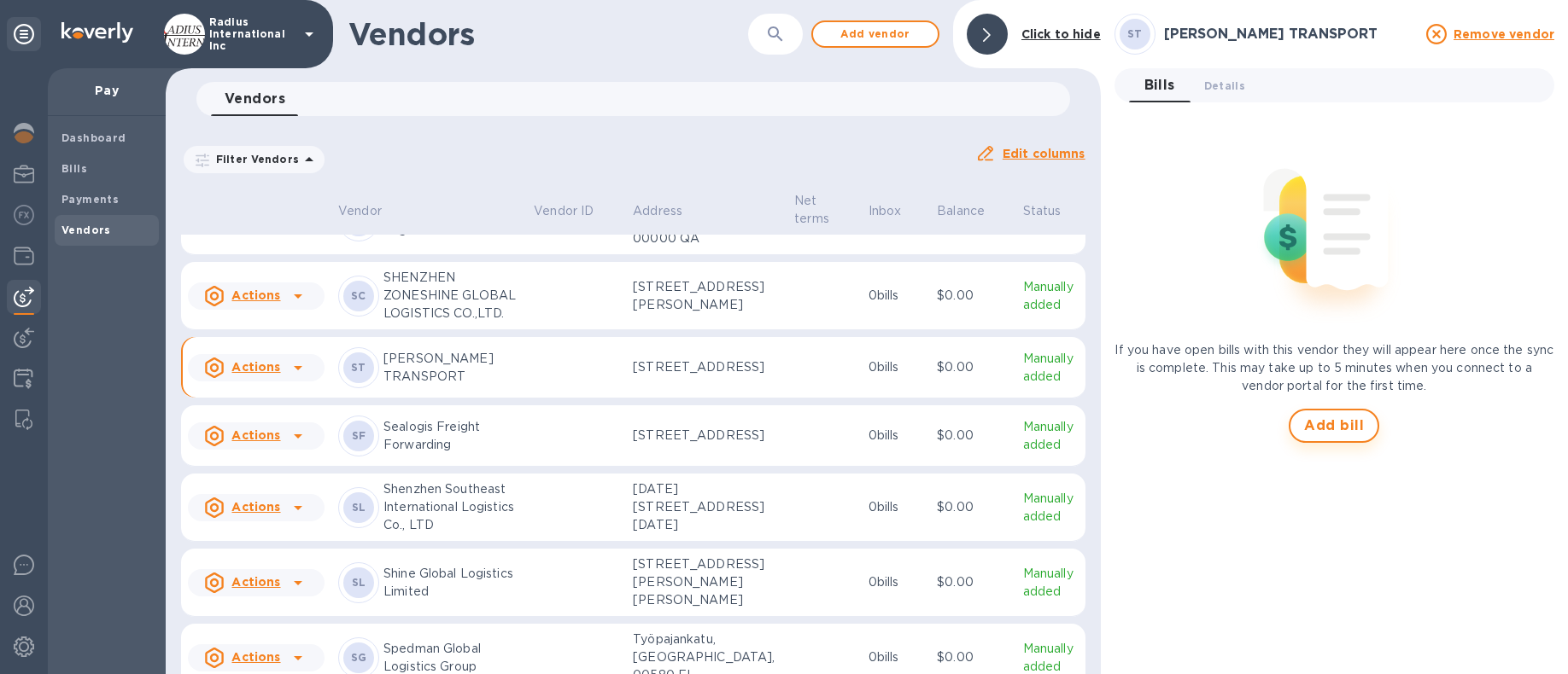
click at [1326, 427] on span "Add bill" at bounding box center [1333, 426] width 60 height 20
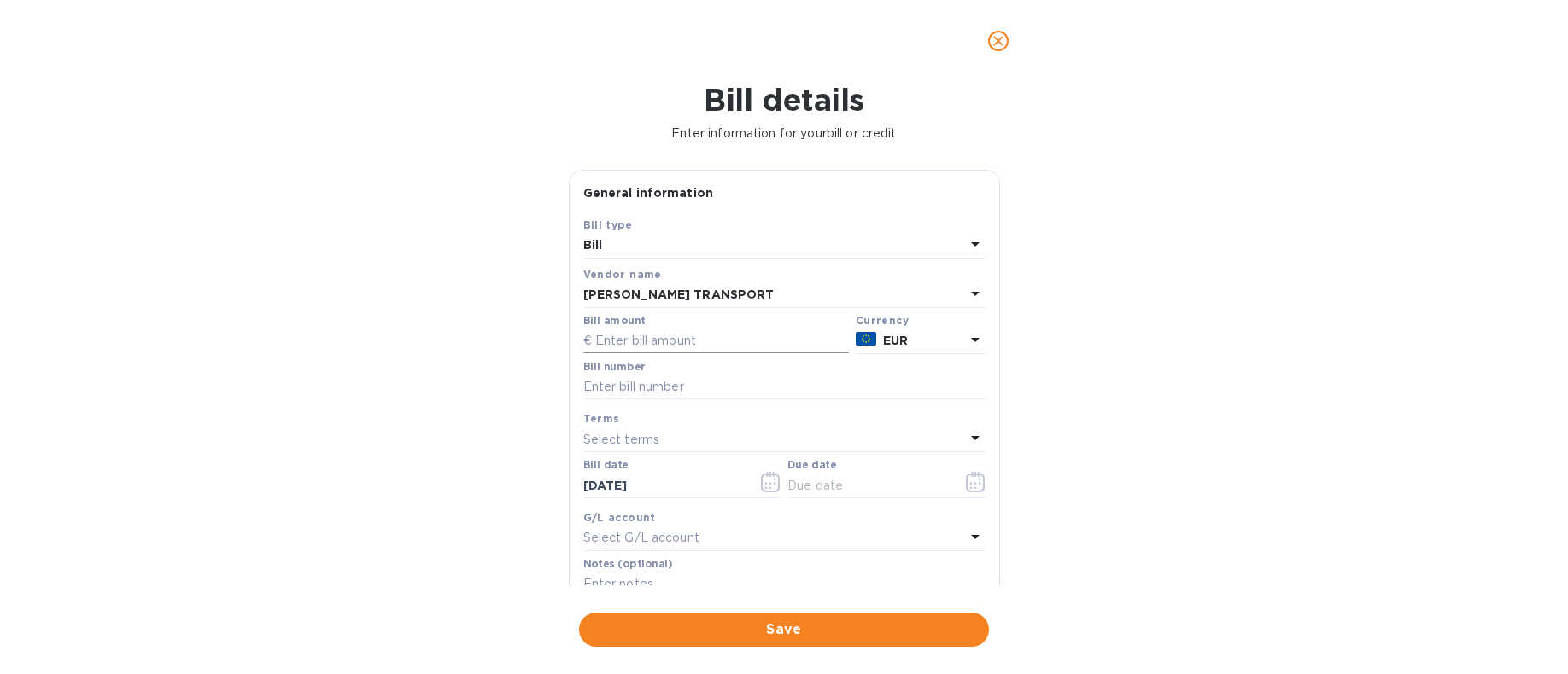
click at [688, 345] on input "text" at bounding box center [715, 341] width 266 height 26
click at [694, 339] on input "text" at bounding box center [715, 341] width 266 height 26
paste input "241,734"
type input "241,734"
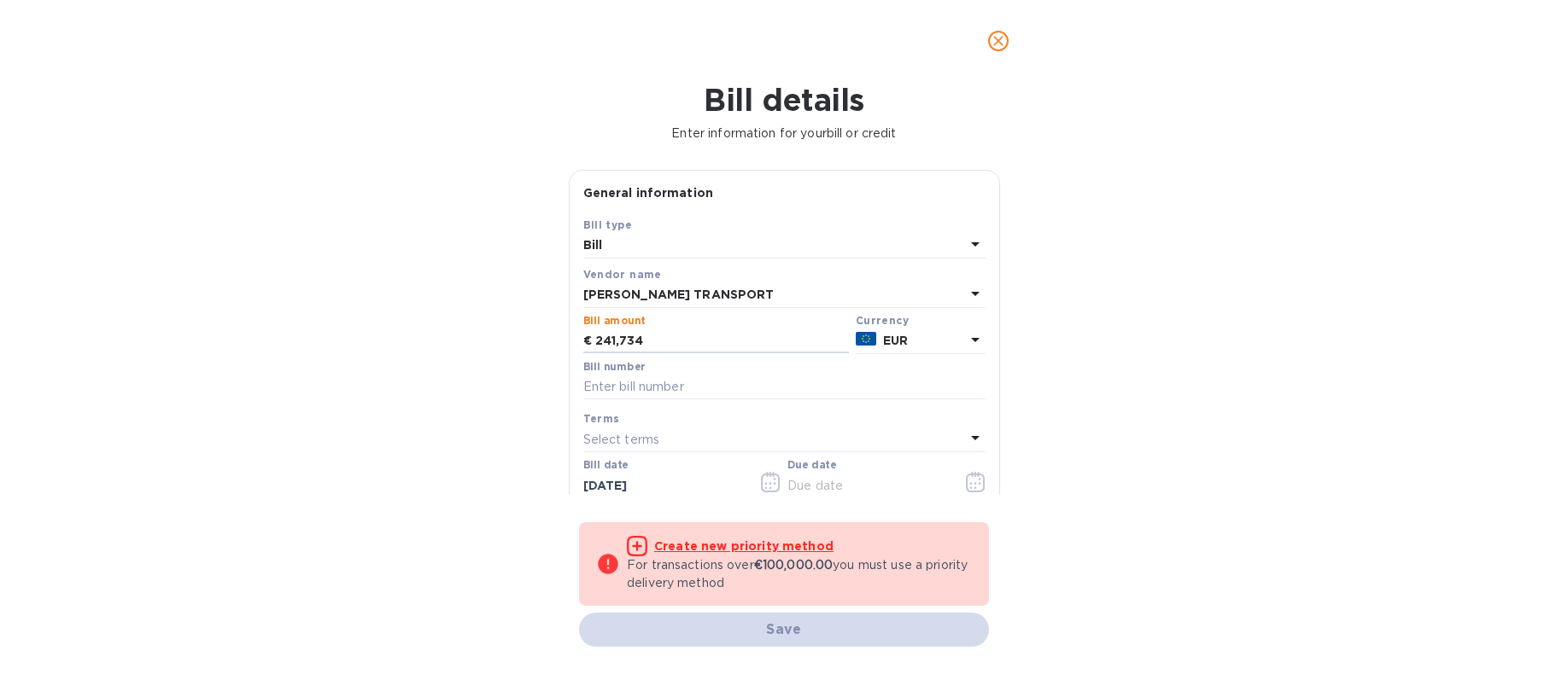
drag, startPoint x: 397, startPoint y: 334, endPoint x: 330, endPoint y: 340, distance: 67.3
click at [336, 332] on div "Bill details Enter information for your bill or credit General information Save…" at bounding box center [784, 378] width 1568 height 592
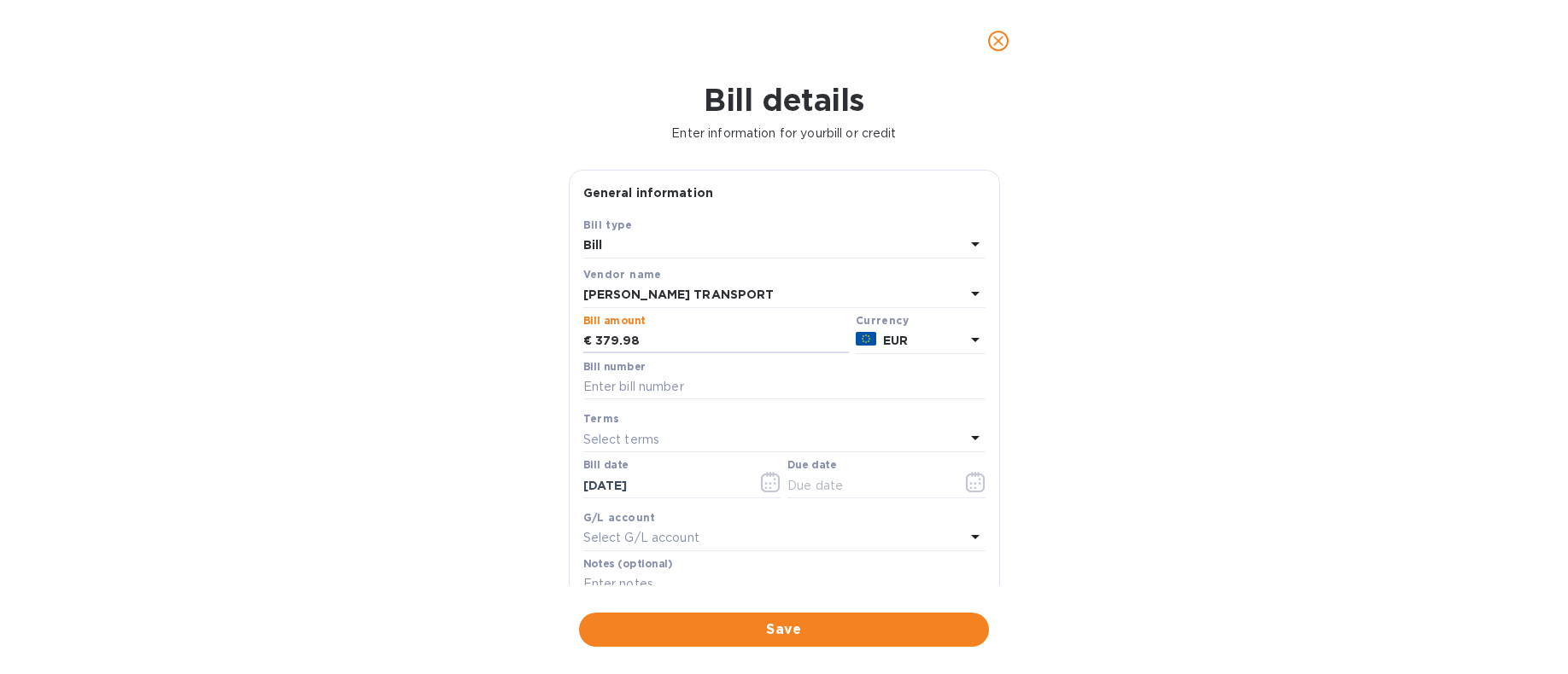
type input "379.98"
drag, startPoint x: 661, startPoint y: 386, endPoint x: 697, endPoint y: 383, distance: 36.1
click at [661, 386] on input "text" at bounding box center [784, 388] width 402 height 26
click at [617, 387] on input "text" at bounding box center [784, 388] width 402 height 26
click at [664, 391] on input "text" at bounding box center [784, 388] width 402 height 26
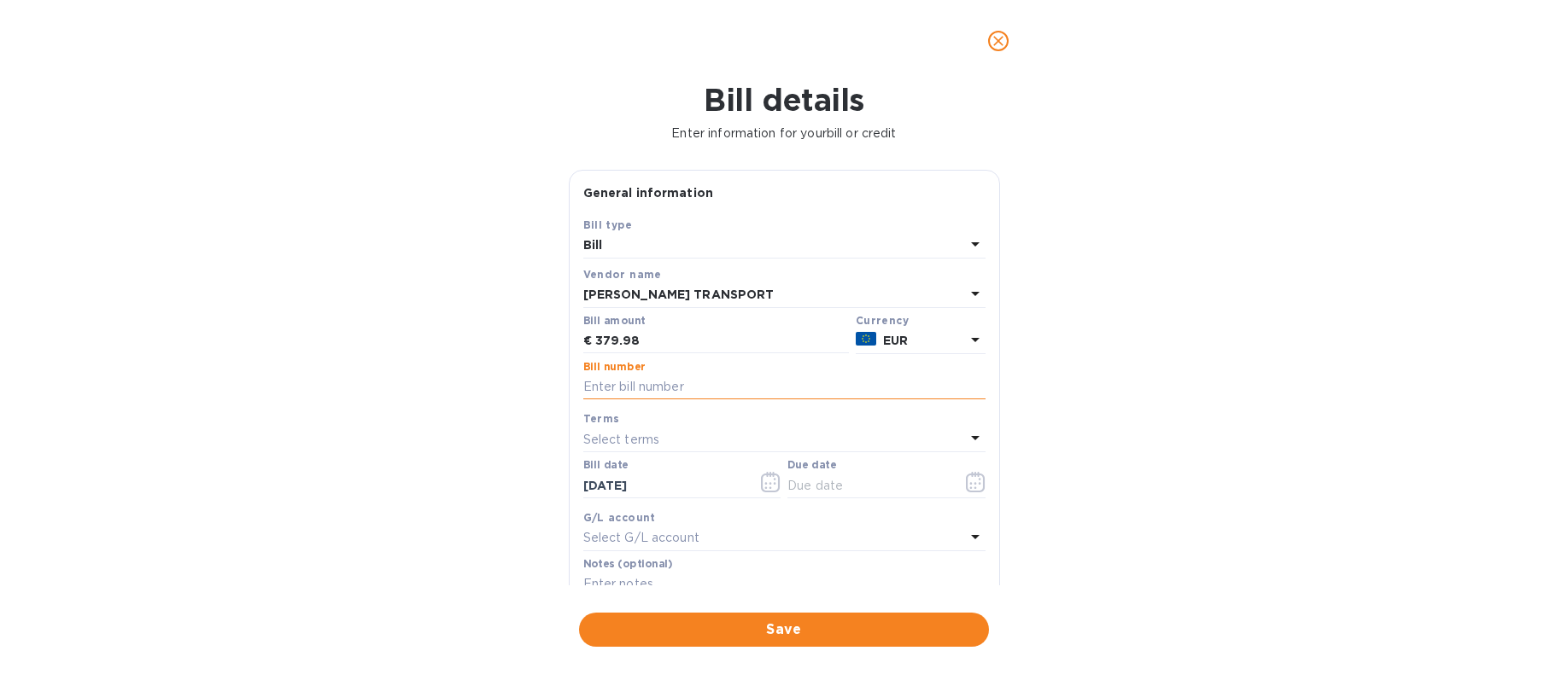
paste input "241734"
type input "241734"
click at [845, 492] on input "text" at bounding box center [867, 486] width 161 height 26
click at [966, 479] on icon "button" at bounding box center [975, 482] width 19 height 20
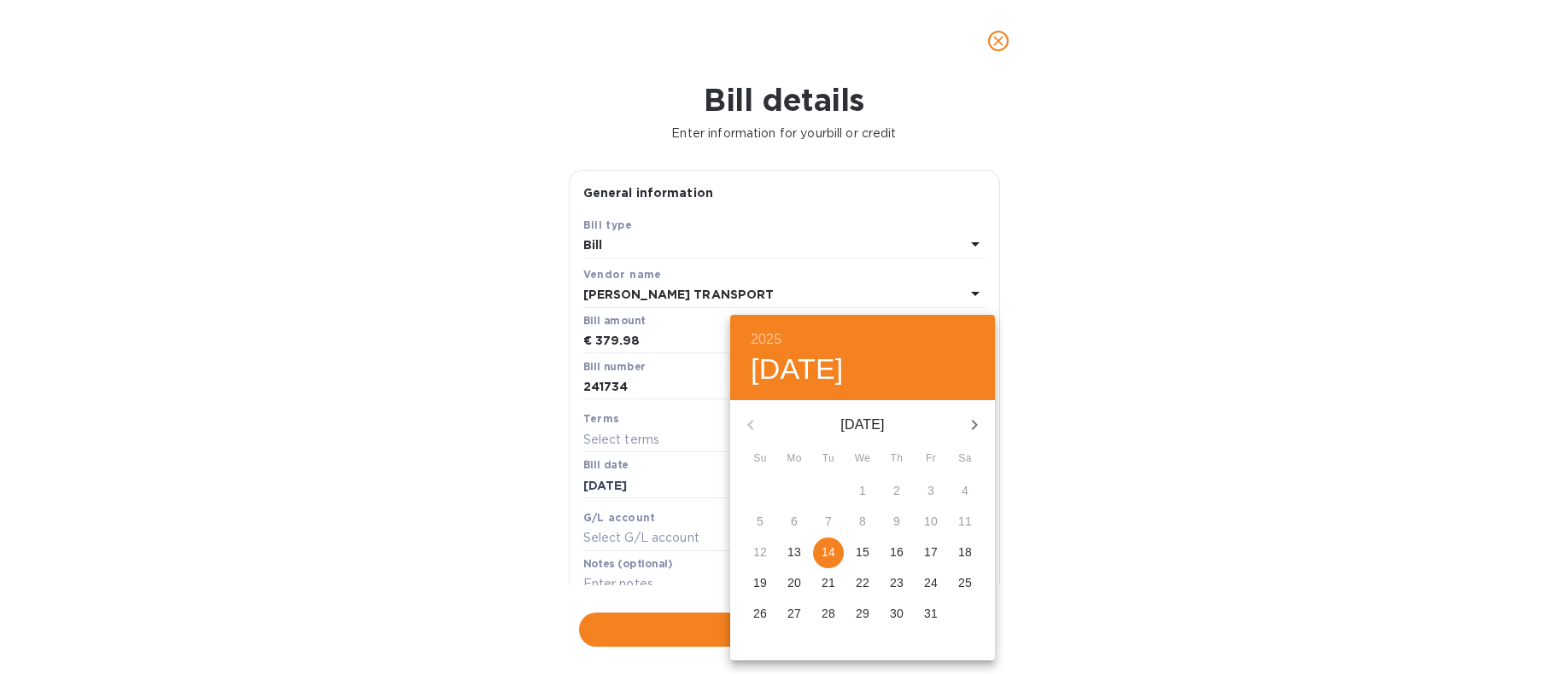
click at [834, 551] on p "14" at bounding box center [828, 552] width 14 height 17
type input "[DATE]"
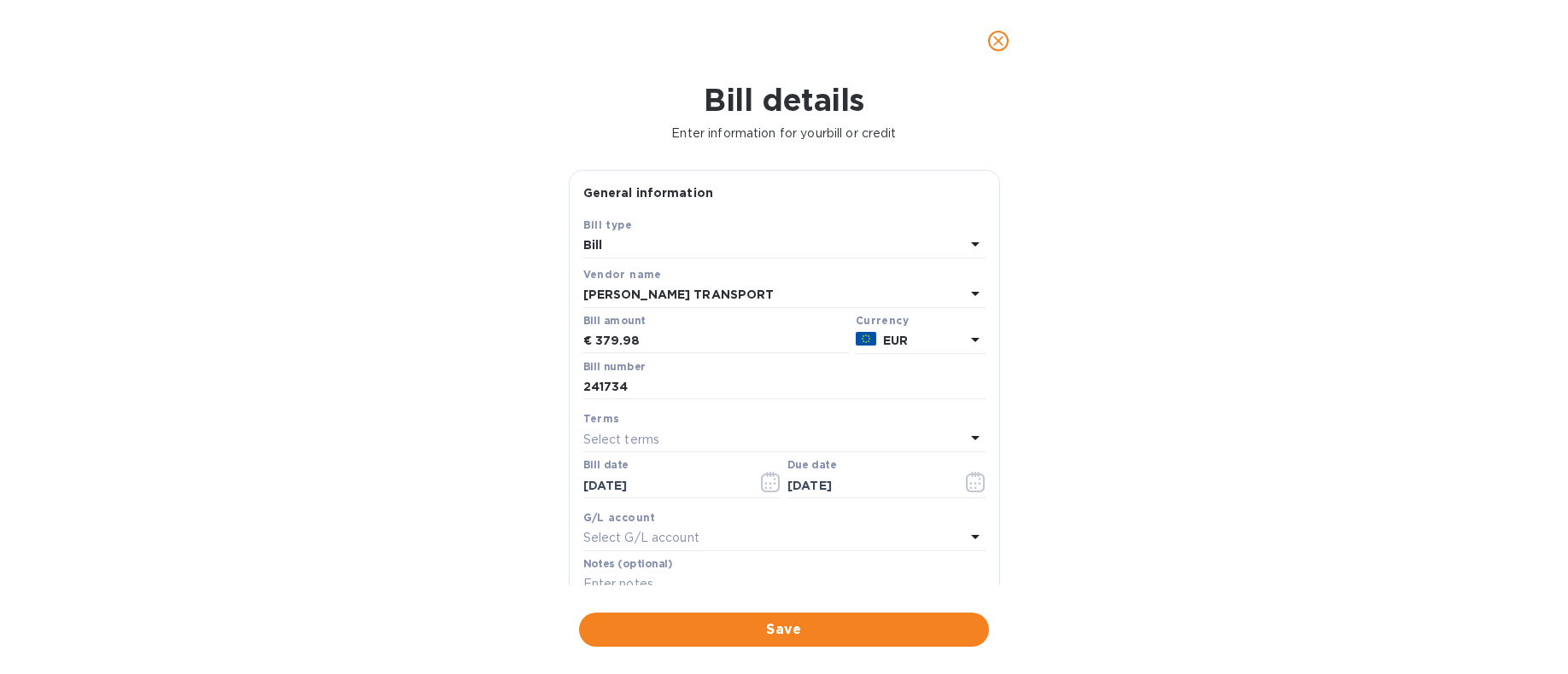
drag, startPoint x: 1138, startPoint y: 475, endPoint x: 1073, endPoint y: 553, distance: 101.5
click at [1138, 476] on div "Bill details Enter information for your bill or credit General information Save…" at bounding box center [784, 378] width 1568 height 592
click at [889, 626] on span "Save" at bounding box center [784, 630] width 383 height 20
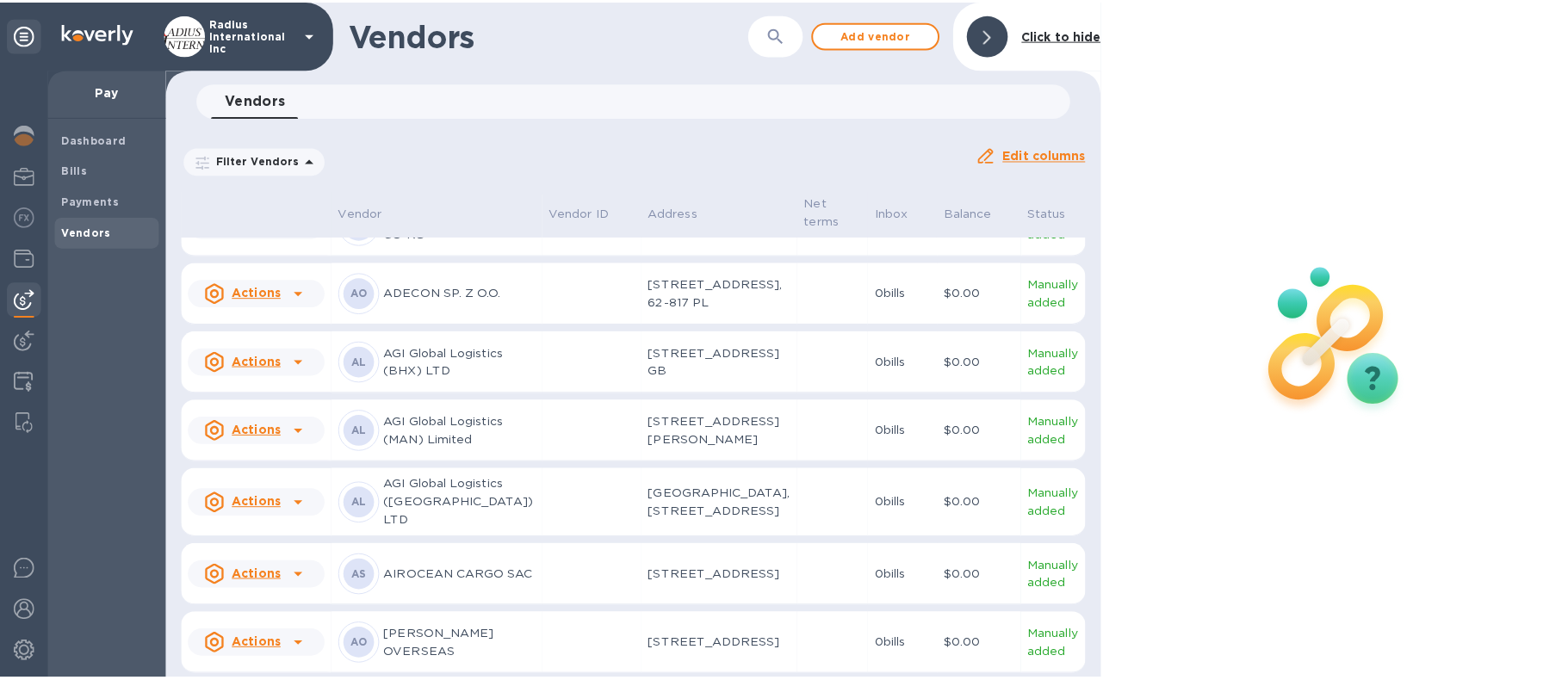
scroll to position [783, 0]
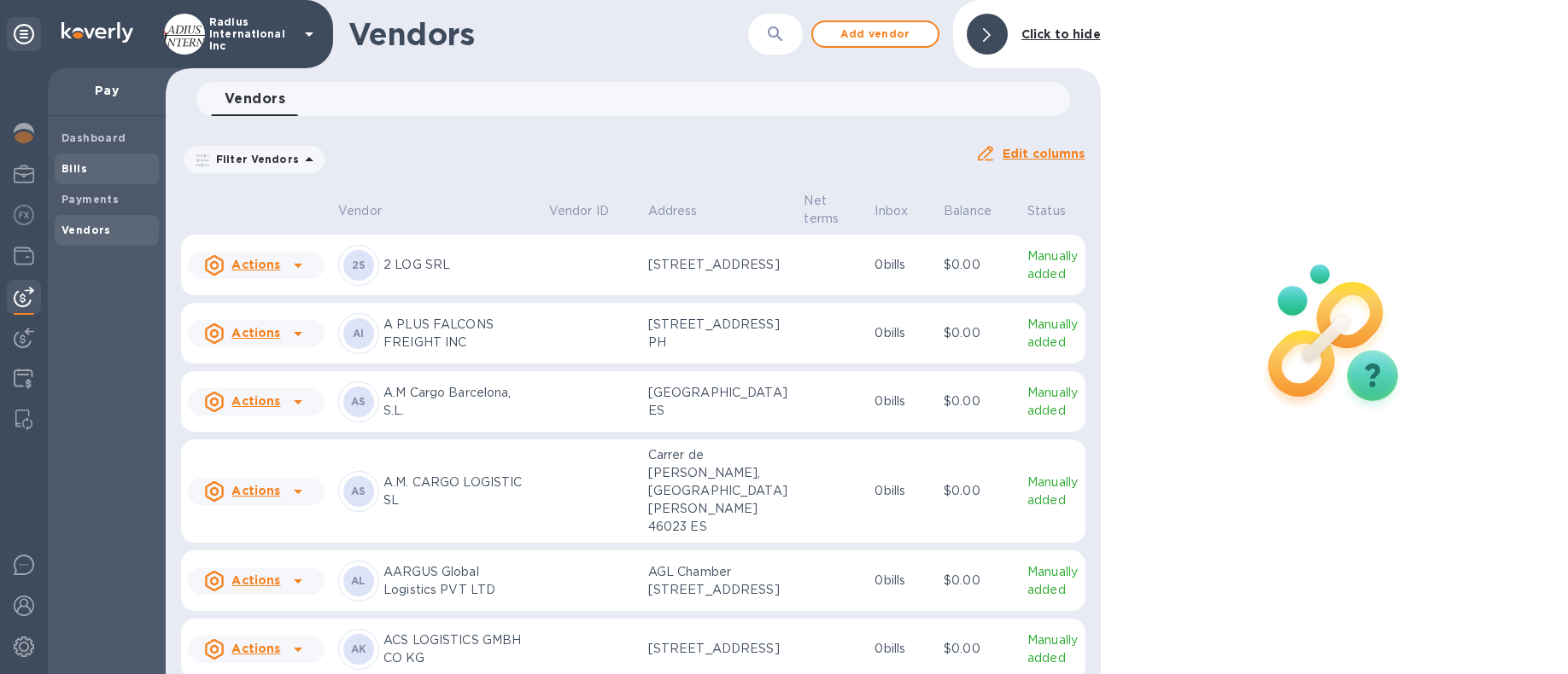
click at [80, 177] on span "Bills" at bounding box center [74, 169] width 26 height 17
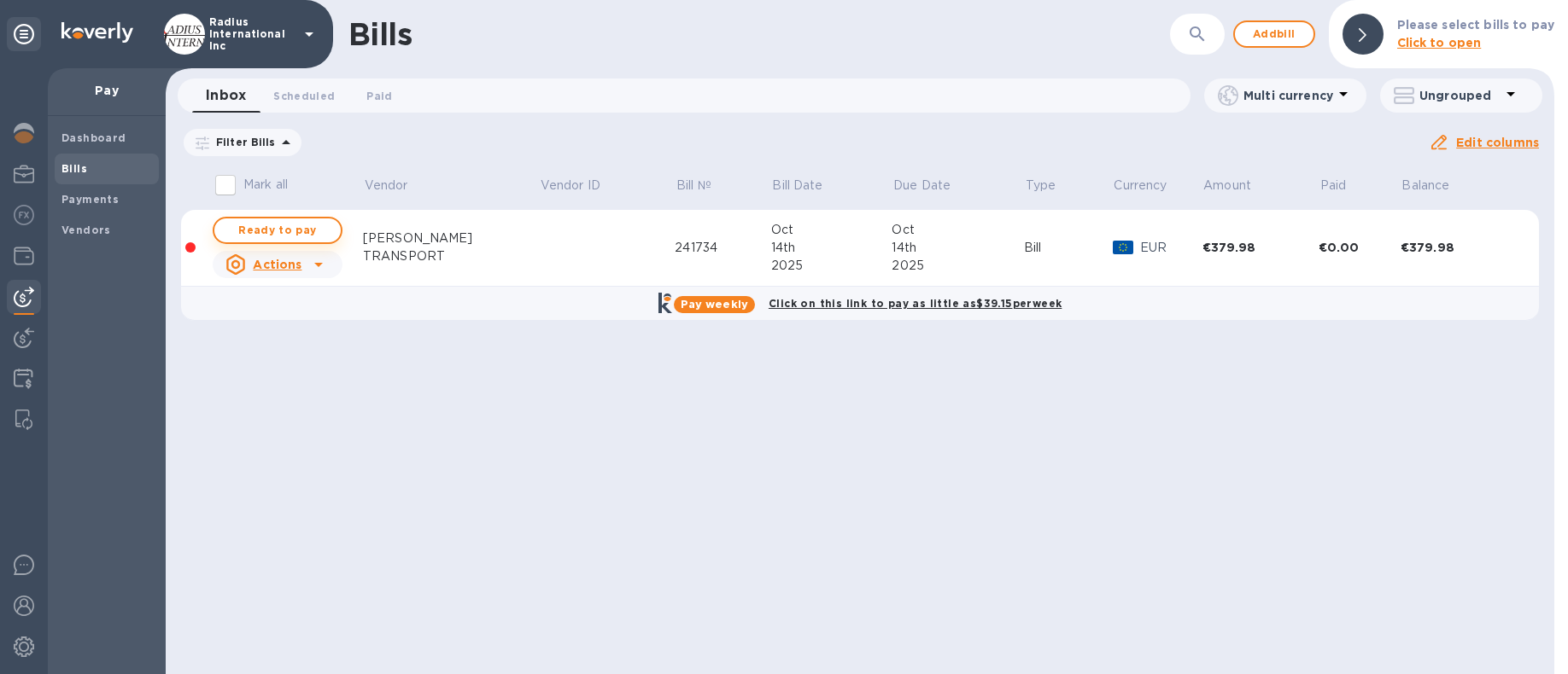
click at [304, 226] on span "Ready to pay" at bounding box center [278, 231] width 99 height 20
checkbox input "true"
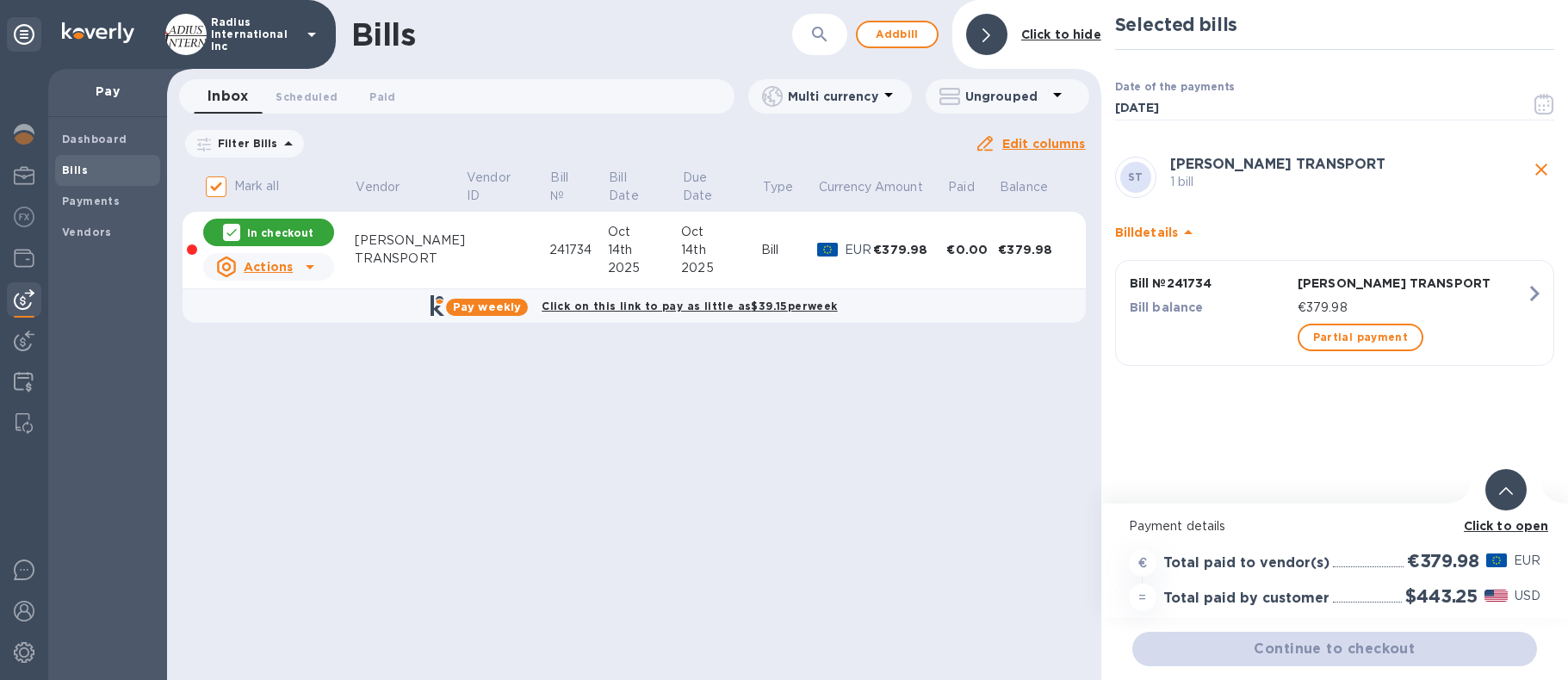
scroll to position [13, 0]
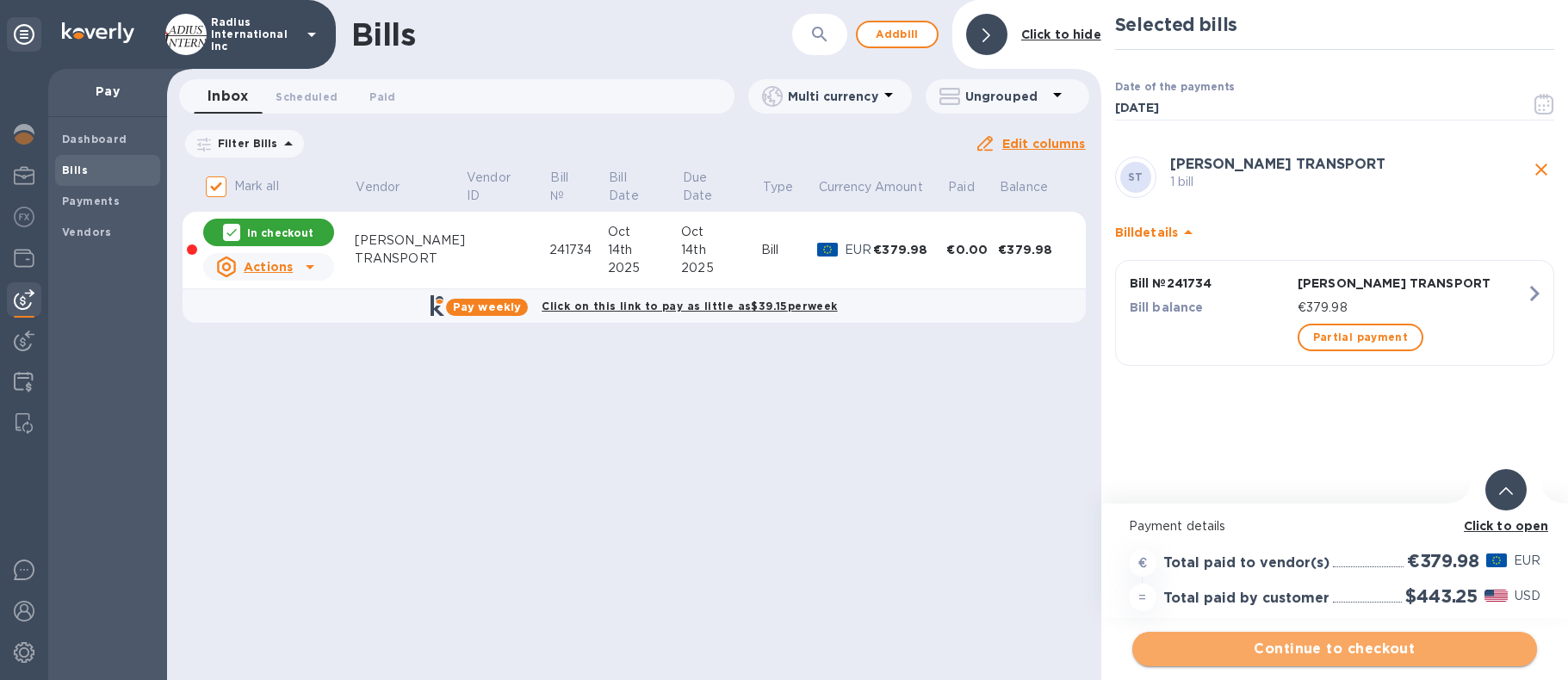
click at [1286, 643] on span "Continue to checkout" at bounding box center [1334, 649] width 377 height 20
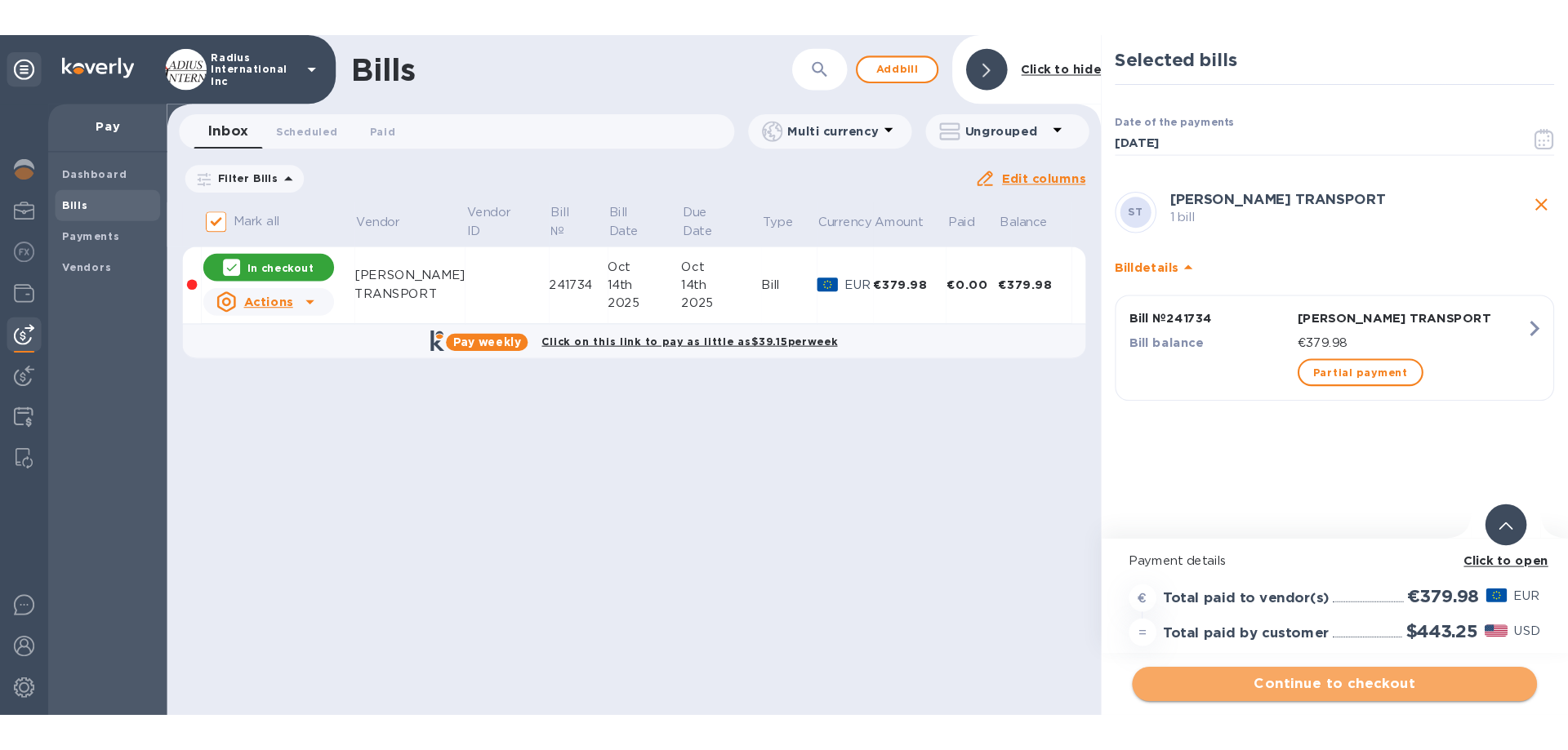
scroll to position [0, 0]
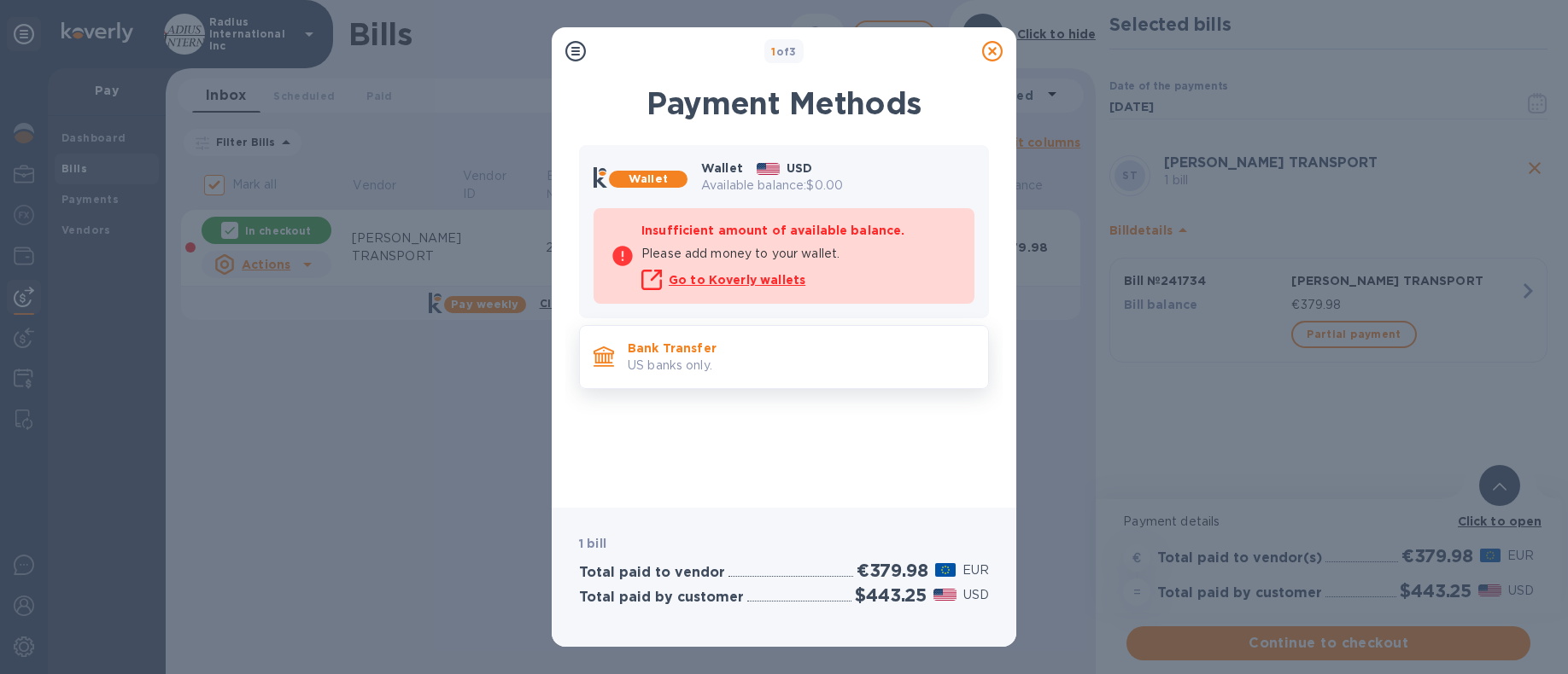
click at [777, 358] on p "US banks only." at bounding box center [800, 365] width 347 height 17
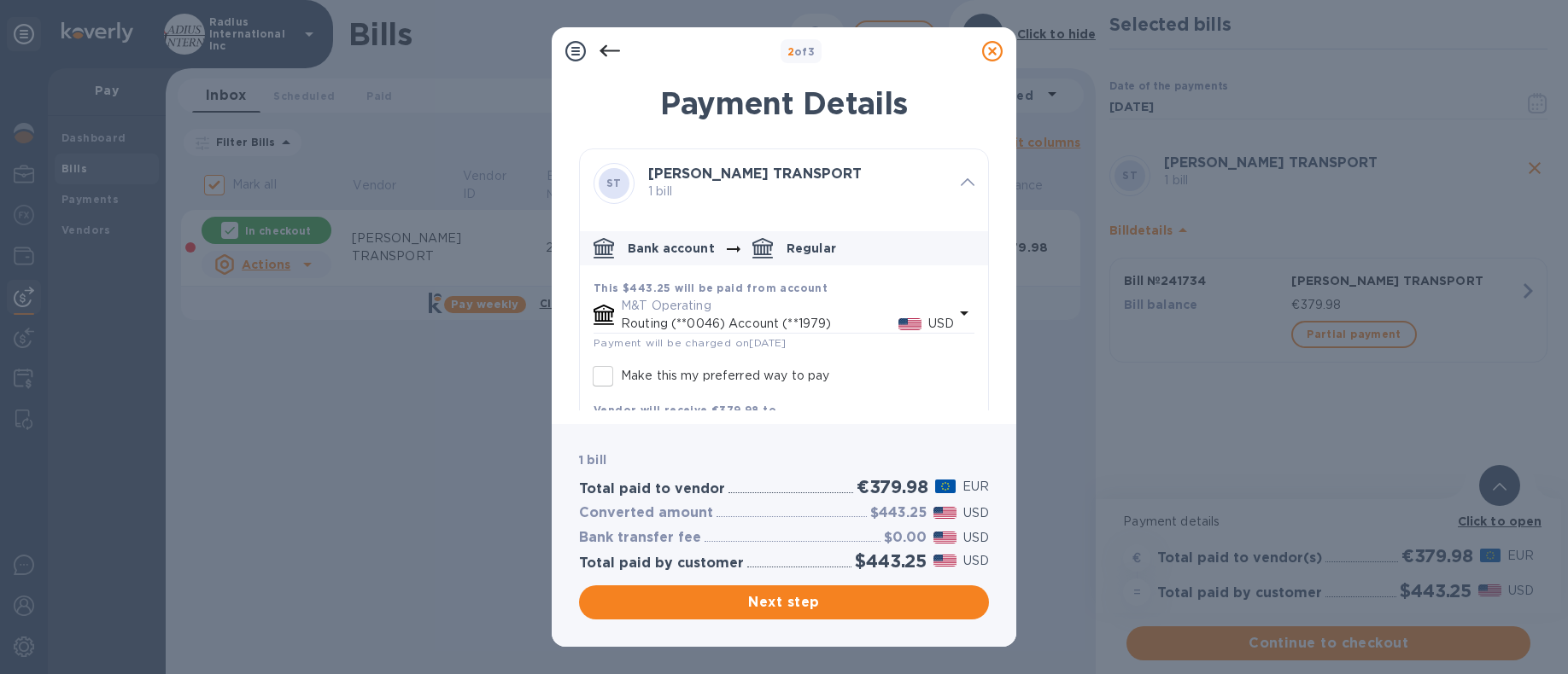
click at [750, 377] on p "Make this my preferred way to pay" at bounding box center [725, 375] width 209 height 17
click at [621, 377] on input "Make this my preferred way to pay" at bounding box center [602, 376] width 36 height 36
checkbox input "true"
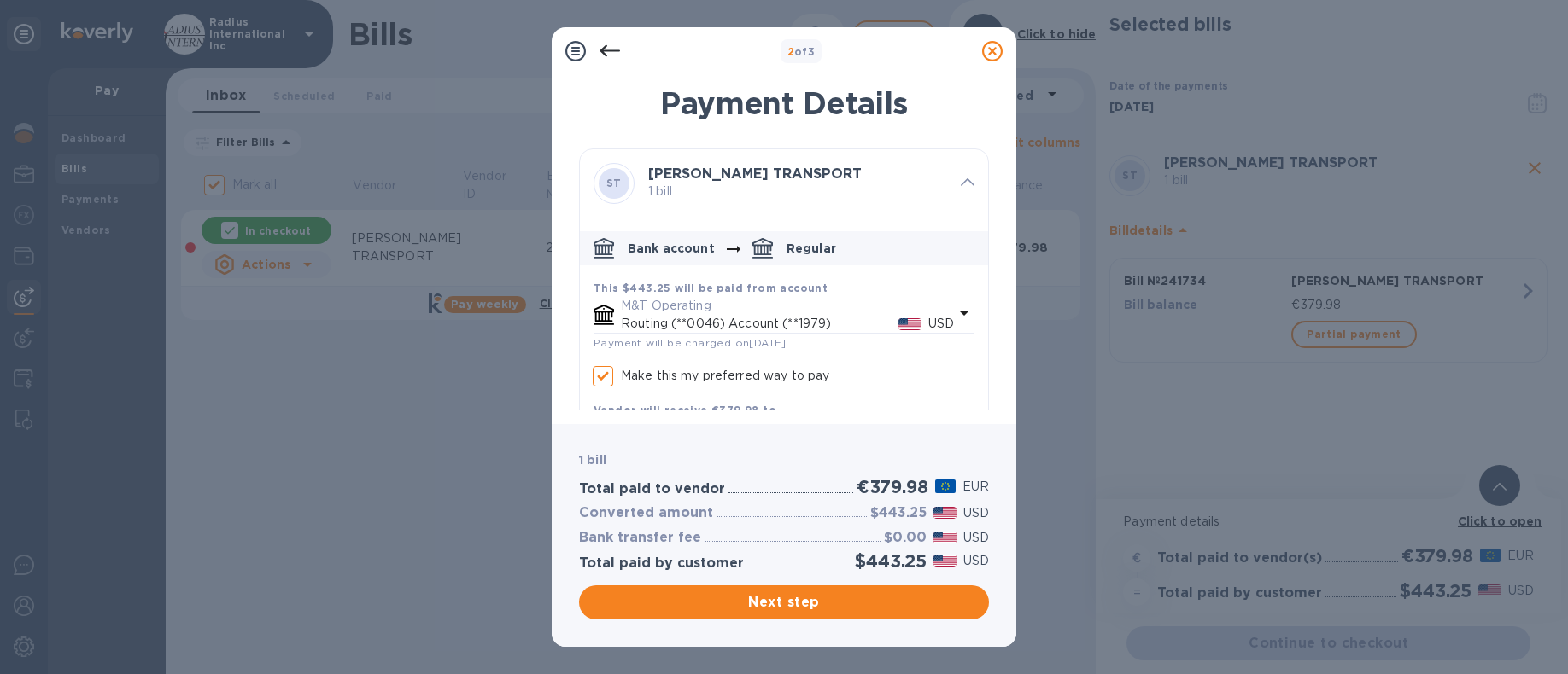
drag, startPoint x: 805, startPoint y: 604, endPoint x: 65, endPoint y: 388, distance: 770.9
click at [801, 601] on span "Next step" at bounding box center [784, 602] width 383 height 20
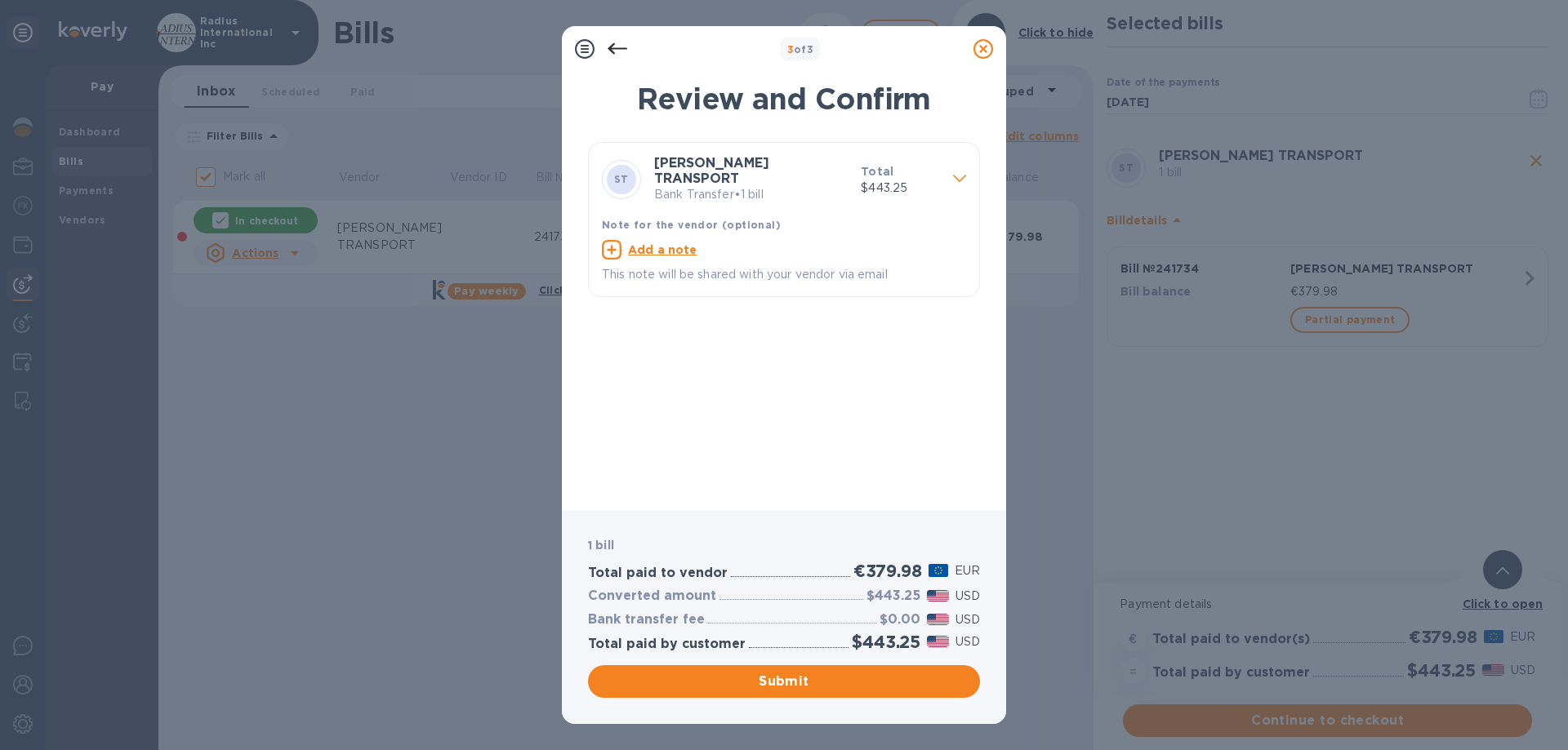
drag, startPoint x: 827, startPoint y: 677, endPoint x: 846, endPoint y: 578, distance: 100.8
click at [827, 644] on span "Submit" at bounding box center [784, 681] width 366 height 19
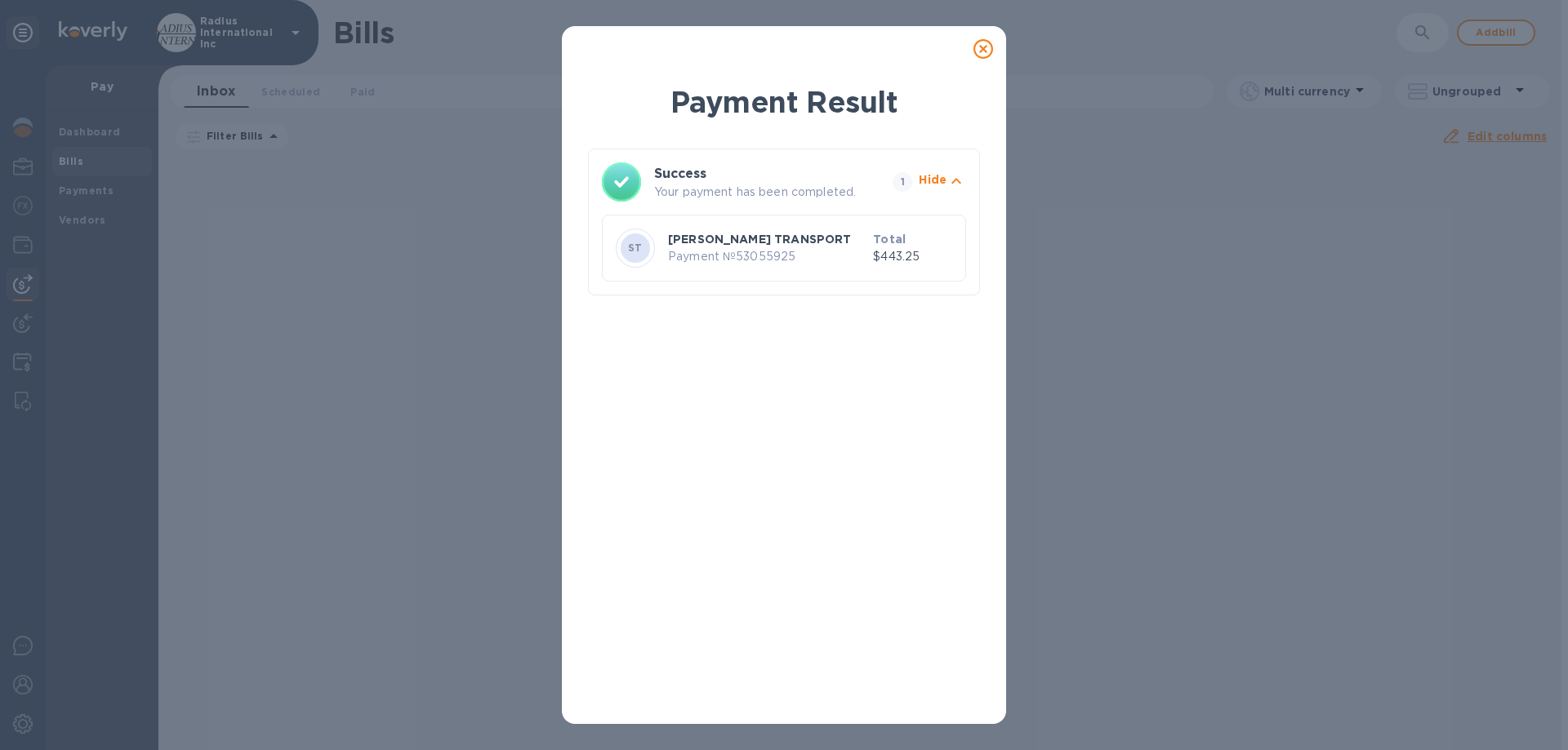
drag, startPoint x: 1136, startPoint y: 235, endPoint x: 1078, endPoint y: 120, distance: 128.8
click at [1140, 223] on div "Payment Result Success Your payment has been completed. 1 Hide ST [PERSON_NAME]…" at bounding box center [784, 375] width 1568 height 750
click at [983, 48] on icon at bounding box center [983, 49] width 19 height 19
